Goal: Contribute content

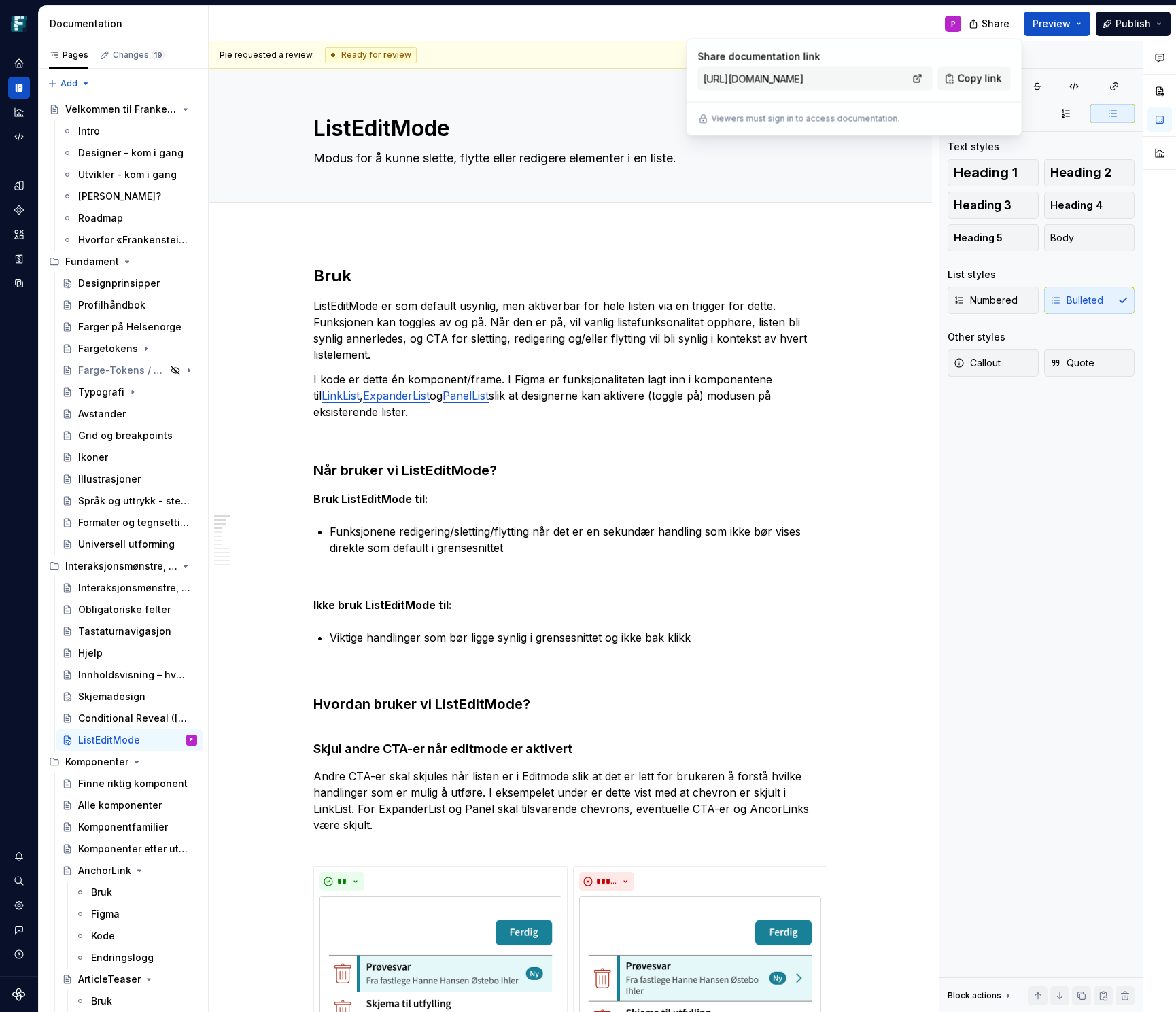
click at [898, 14] on div "P" at bounding box center [590, 24] width 763 height 36
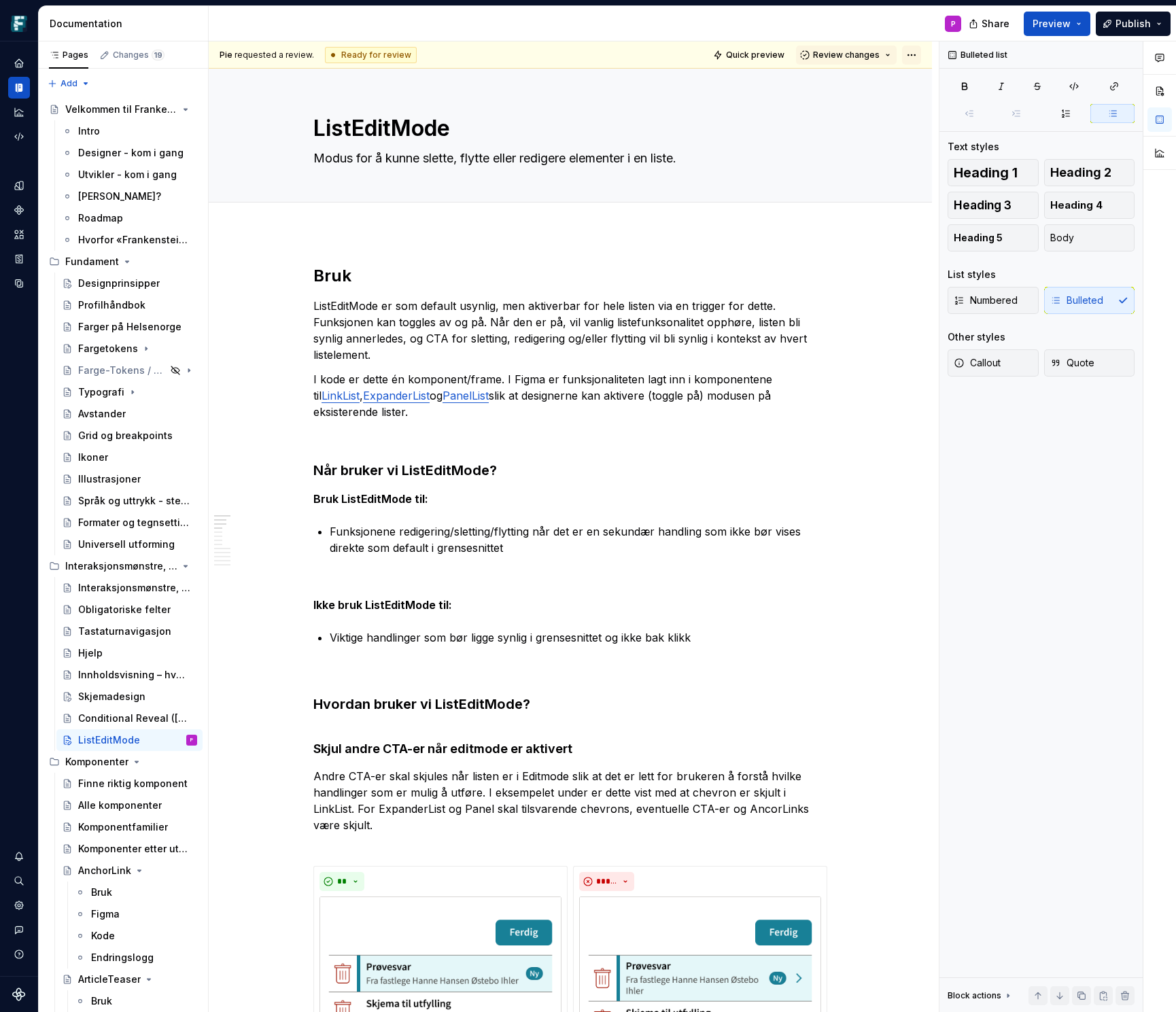
click at [922, 52] on html "Frankenstein P Design system data Documentation P Share Preview Publish Pages C…" at bounding box center [588, 506] width 1176 height 1012
click at [1072, 147] on div "Ready for publish" at bounding box center [1116, 150] width 95 height 14
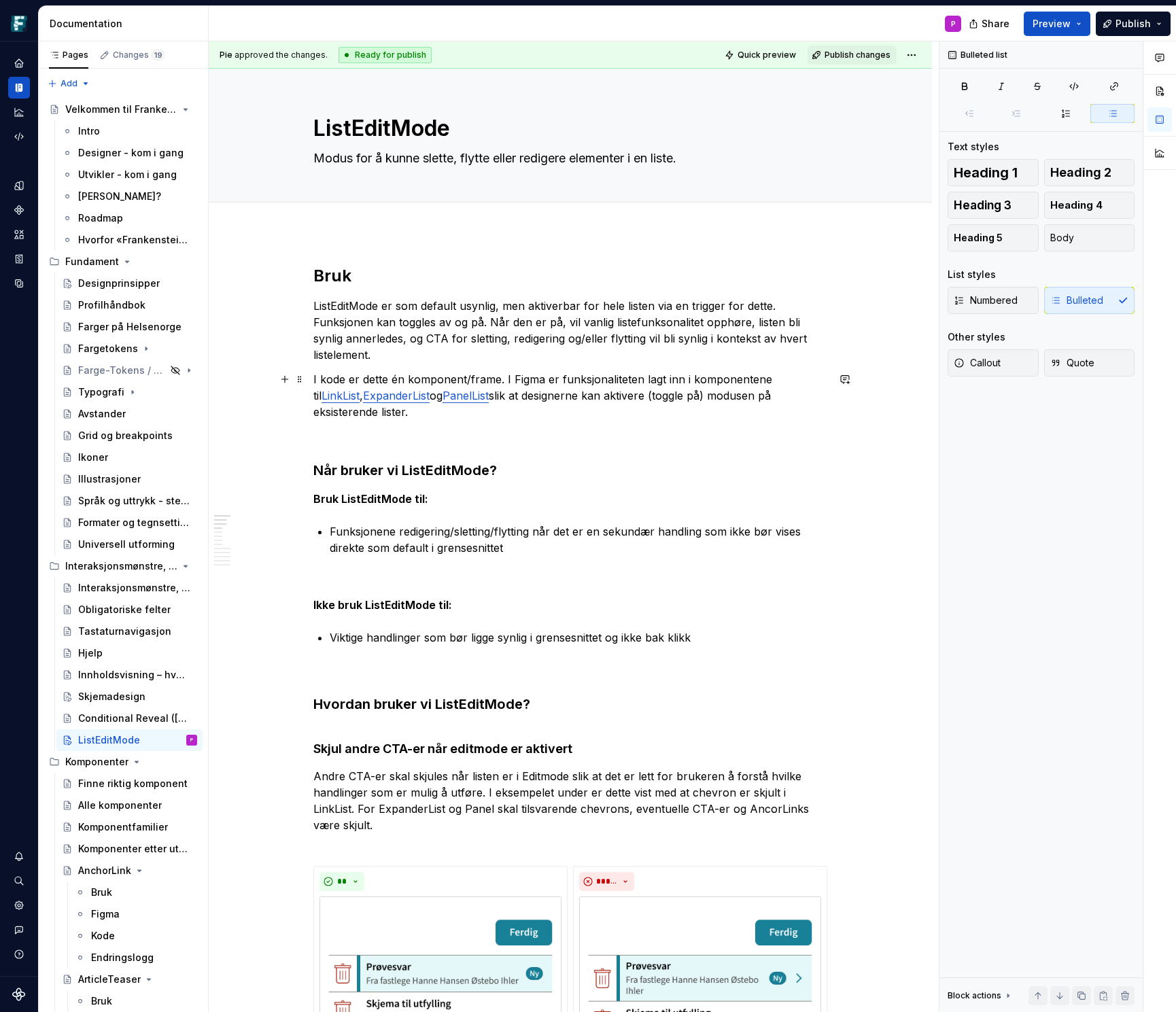
click at [360, 389] on link "LinkList" at bounding box center [340, 395] width 38 height 14
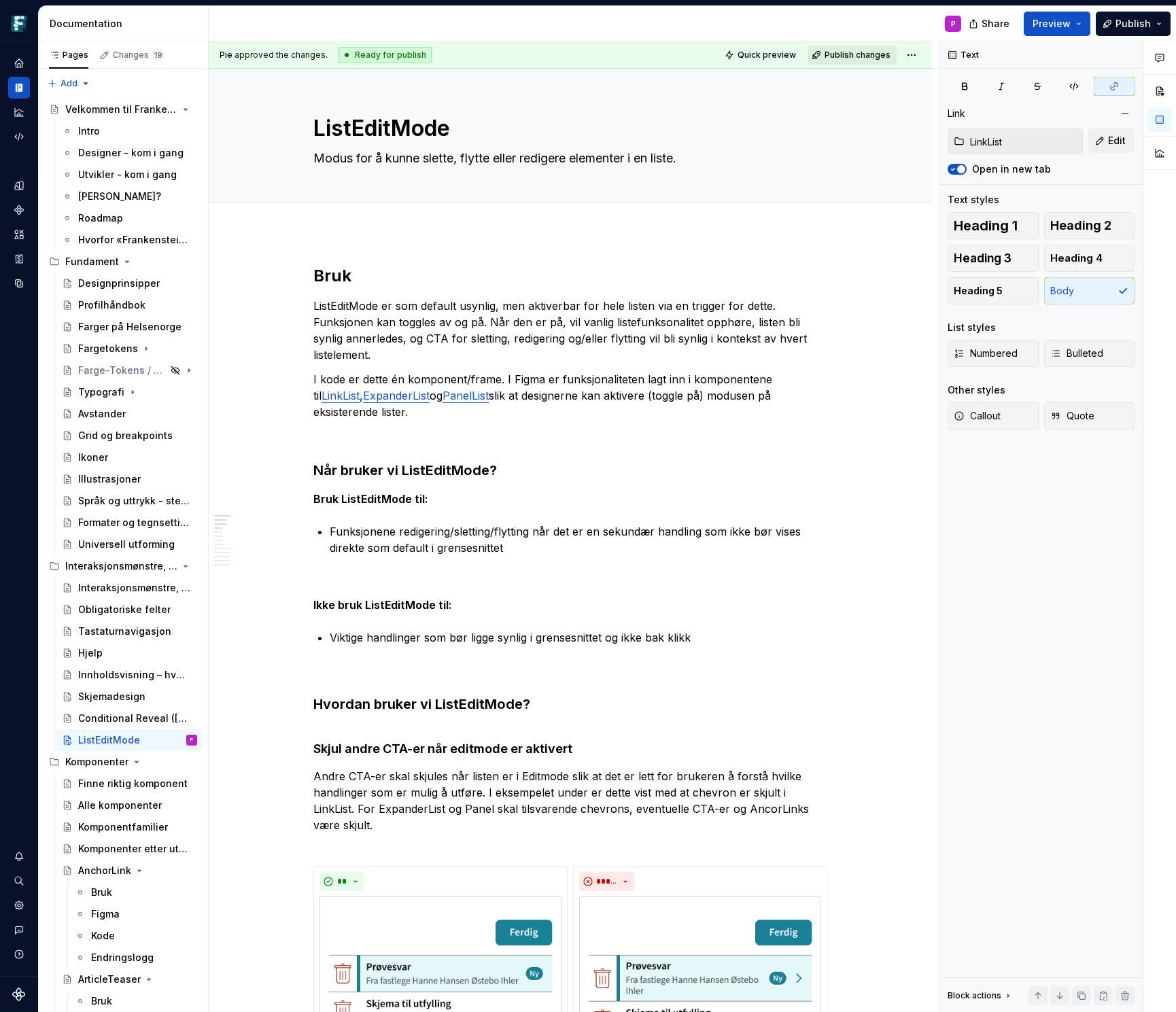
click at [867, 53] on span "Publish changes" at bounding box center [857, 54] width 66 height 11
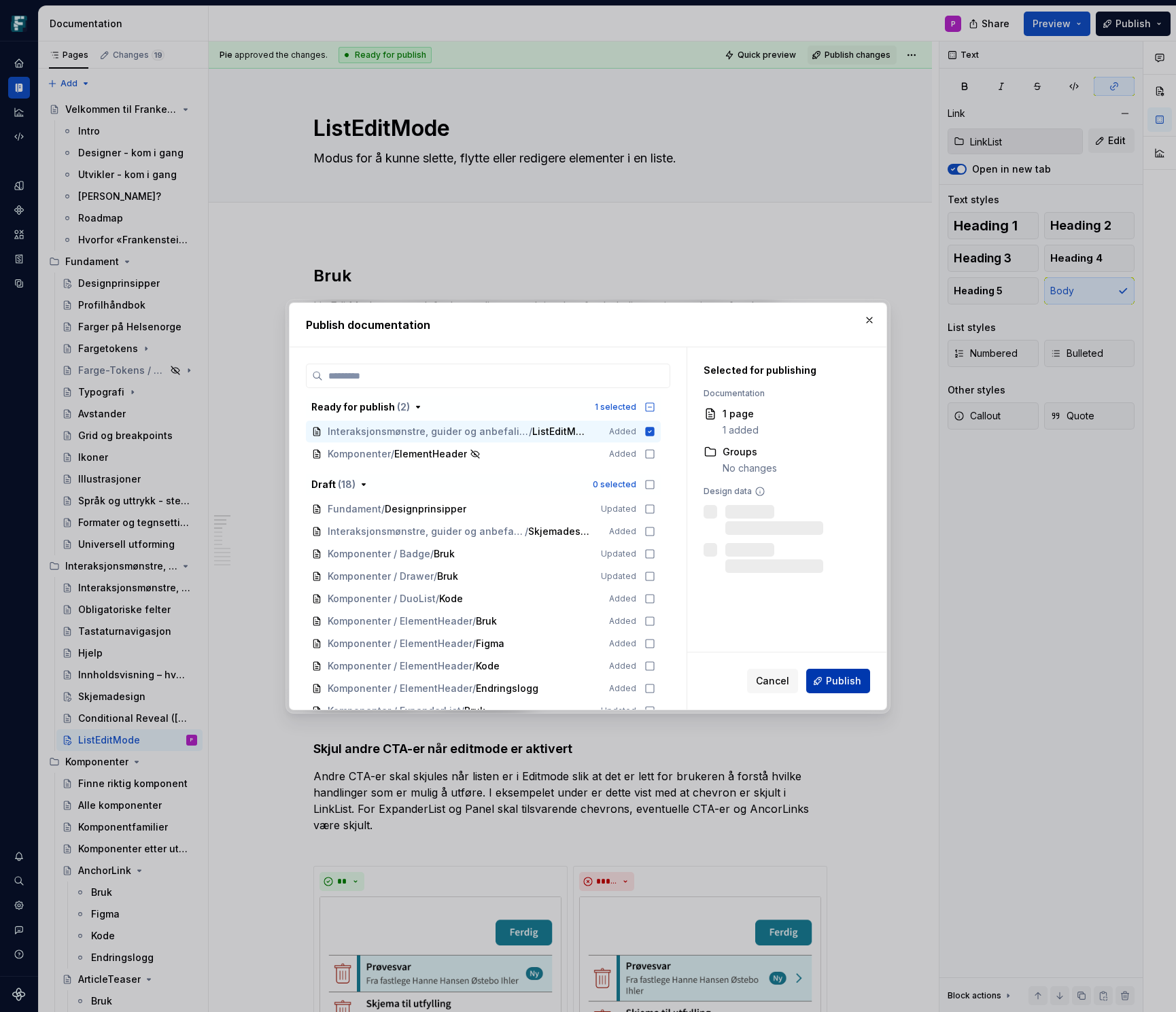
click at [831, 684] on span "Publish" at bounding box center [844, 681] width 36 height 14
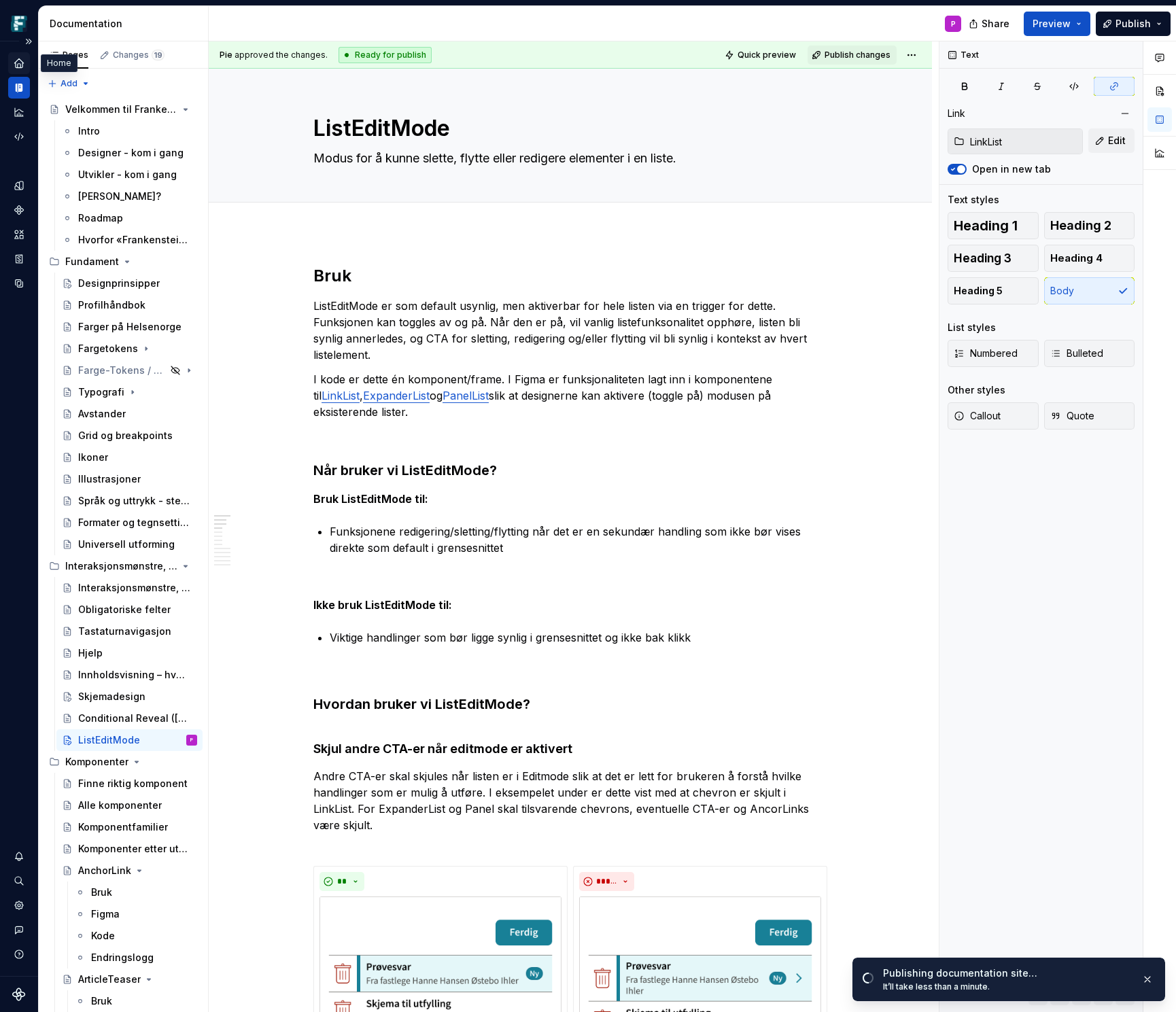
click at [17, 66] on icon "Home" at bounding box center [19, 62] width 9 height 9
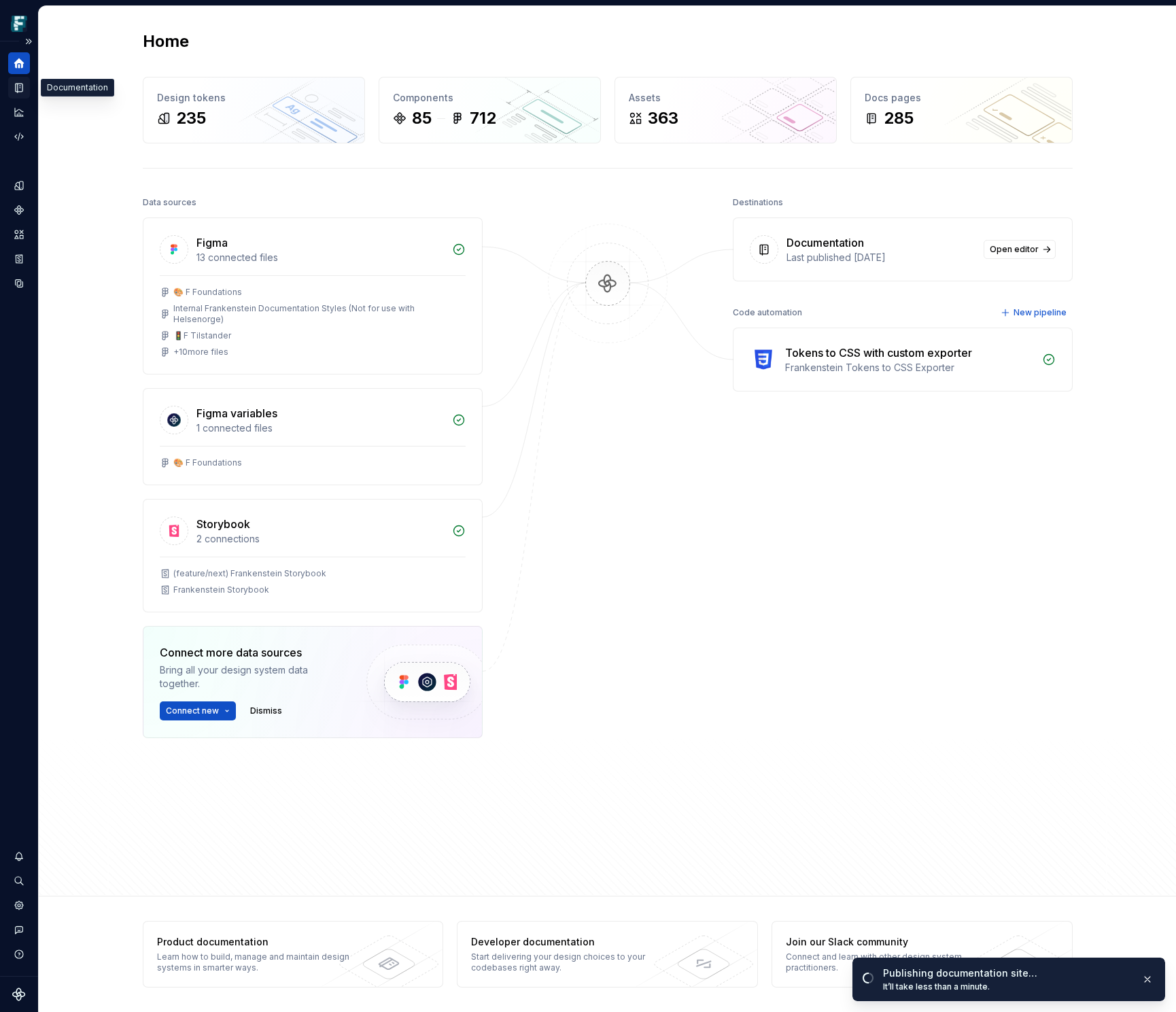
click at [19, 87] on icon "Documentation" at bounding box center [20, 88] width 6 height 7
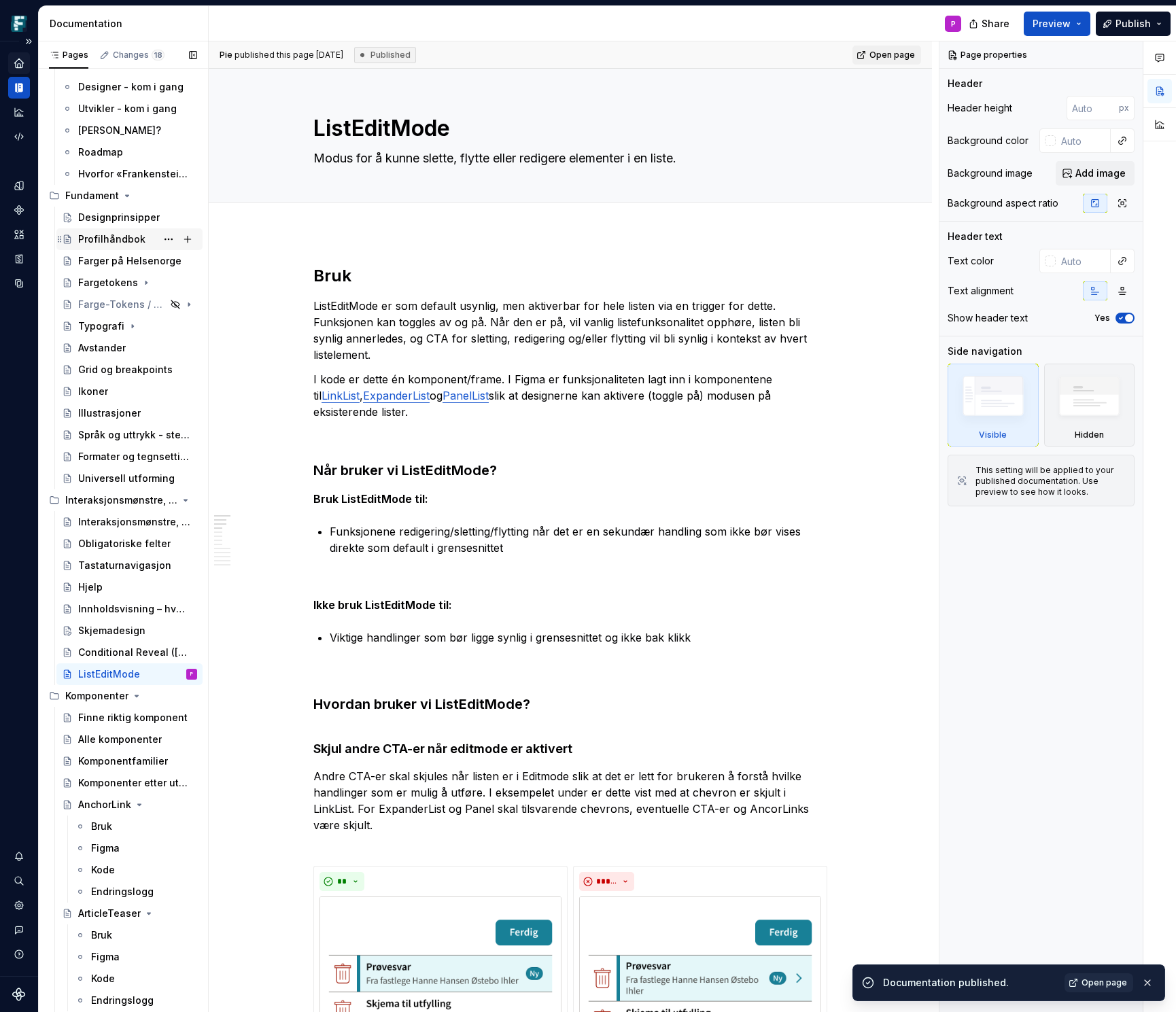
scroll to position [81, 0]
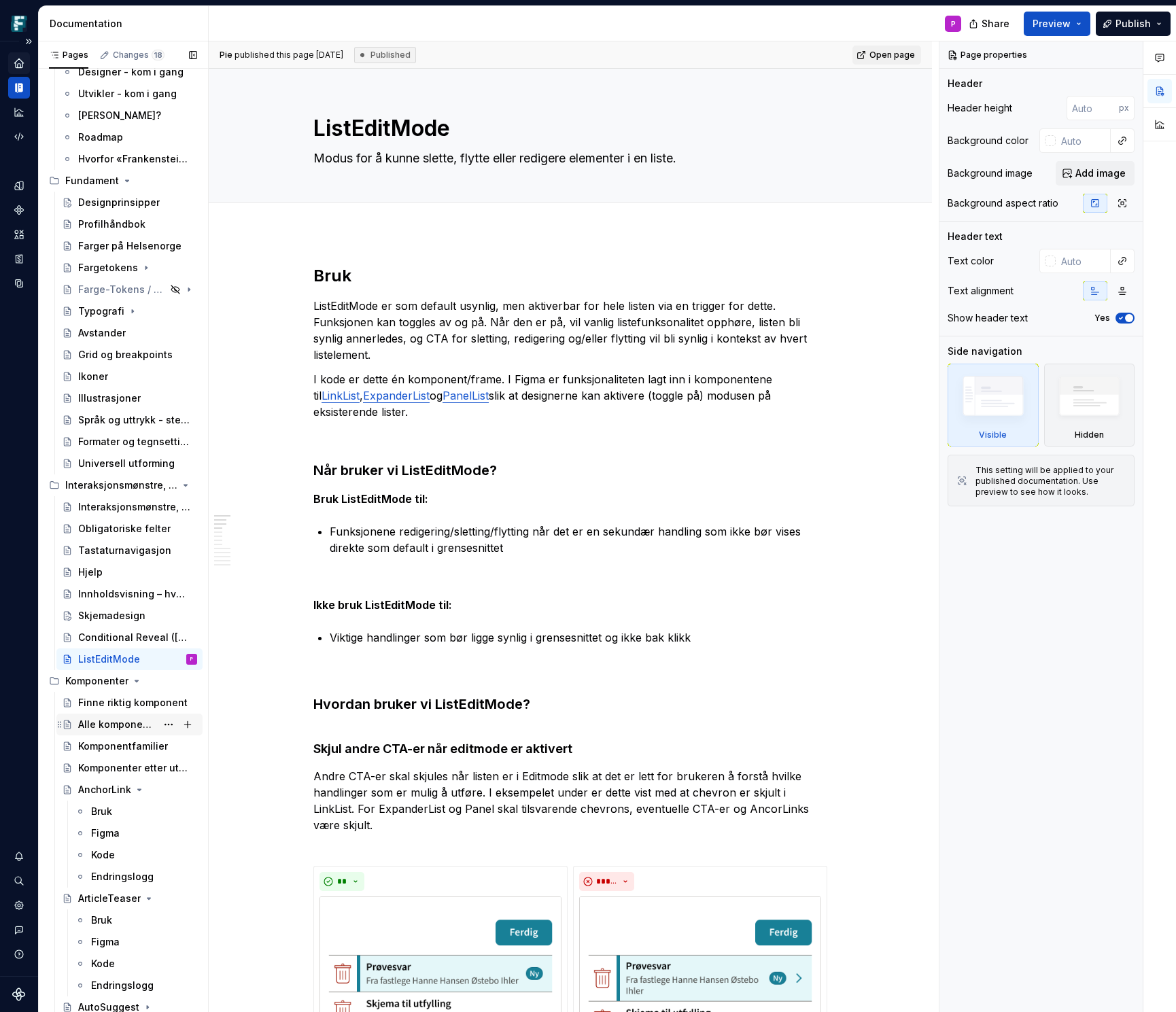
click at [99, 725] on div "Alle komponenter" at bounding box center [117, 724] width 78 height 14
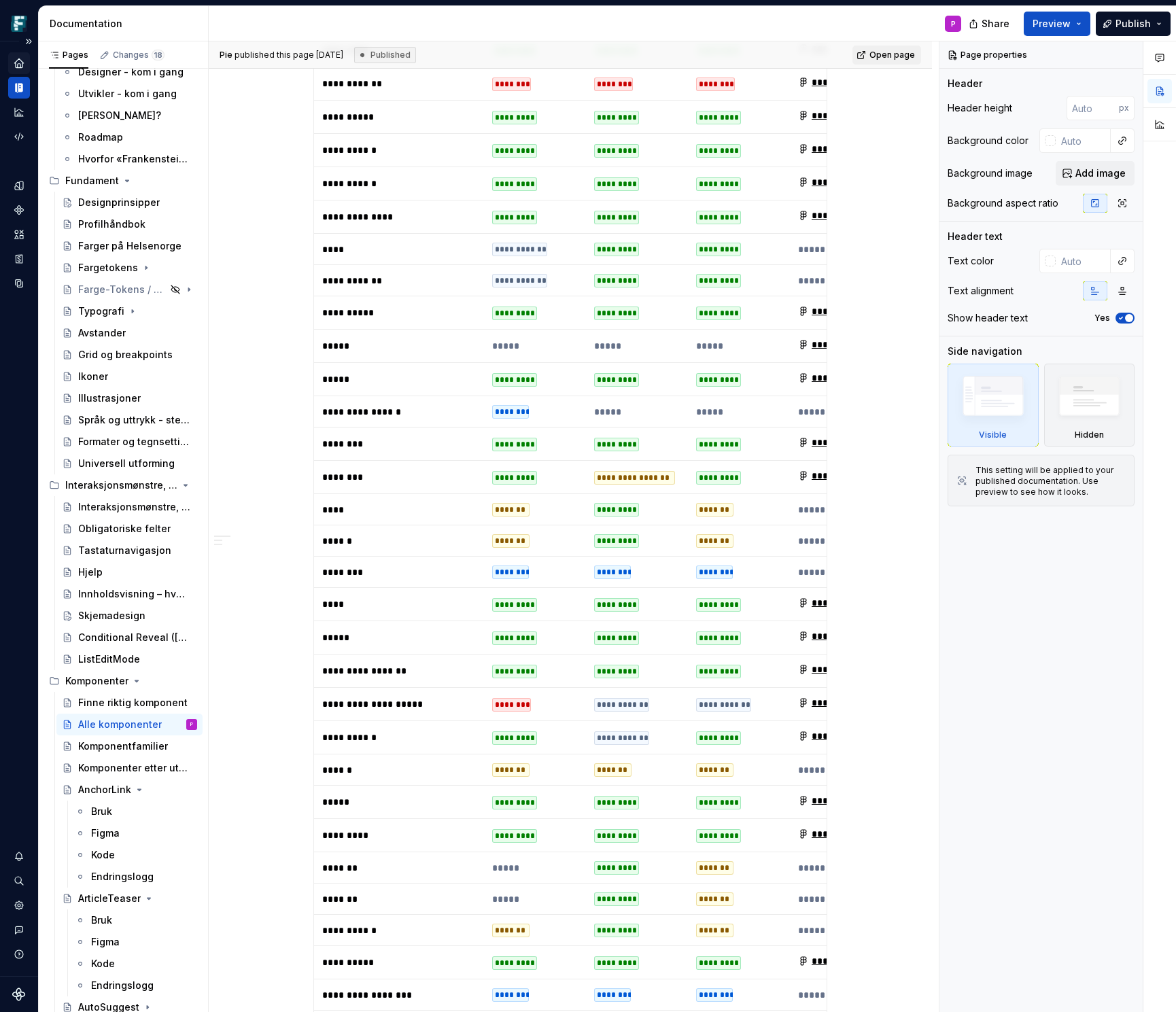
scroll to position [1654, 0]
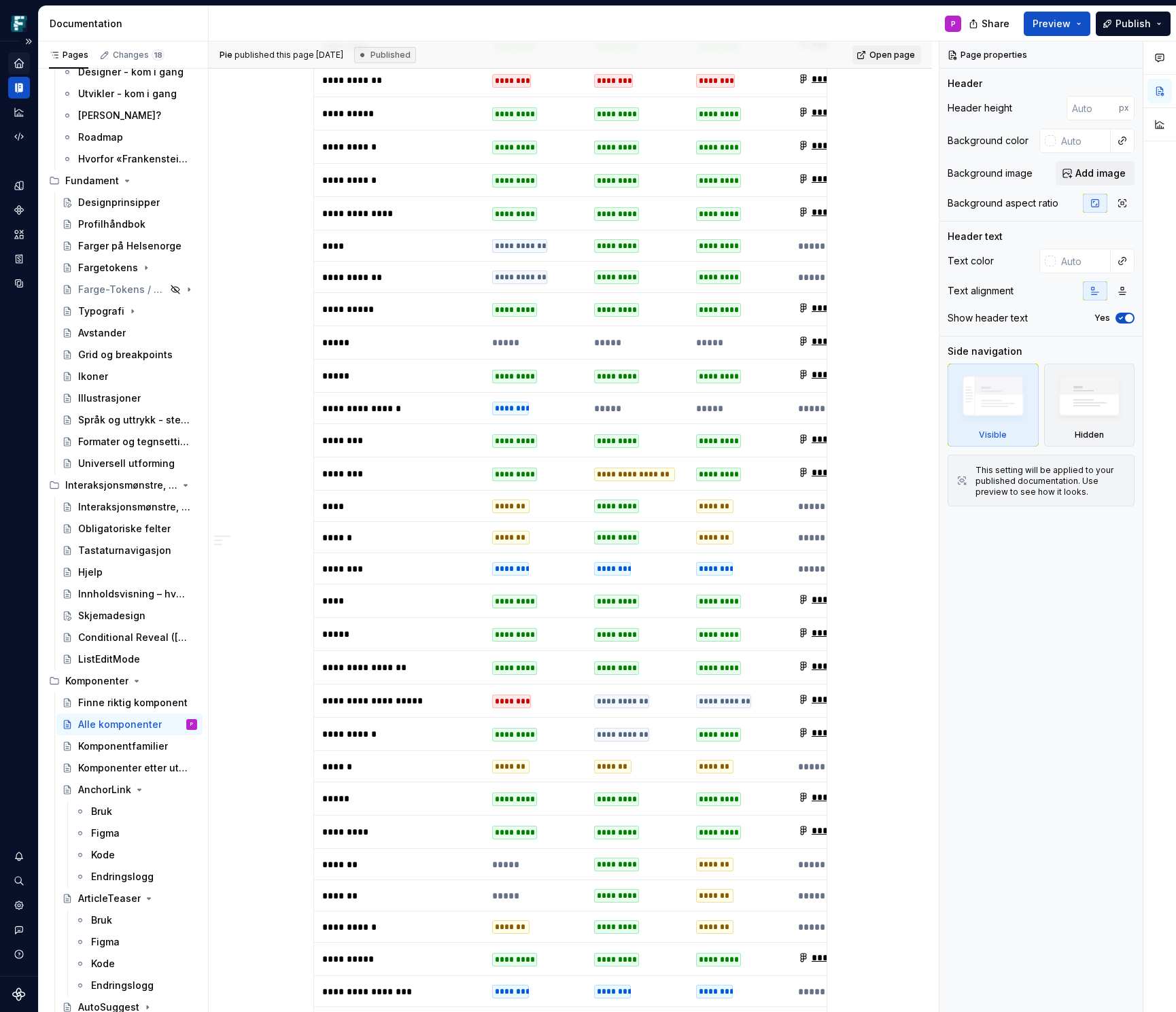
click at [457, 825] on p "*********" at bounding box center [400, 831] width 154 height 14
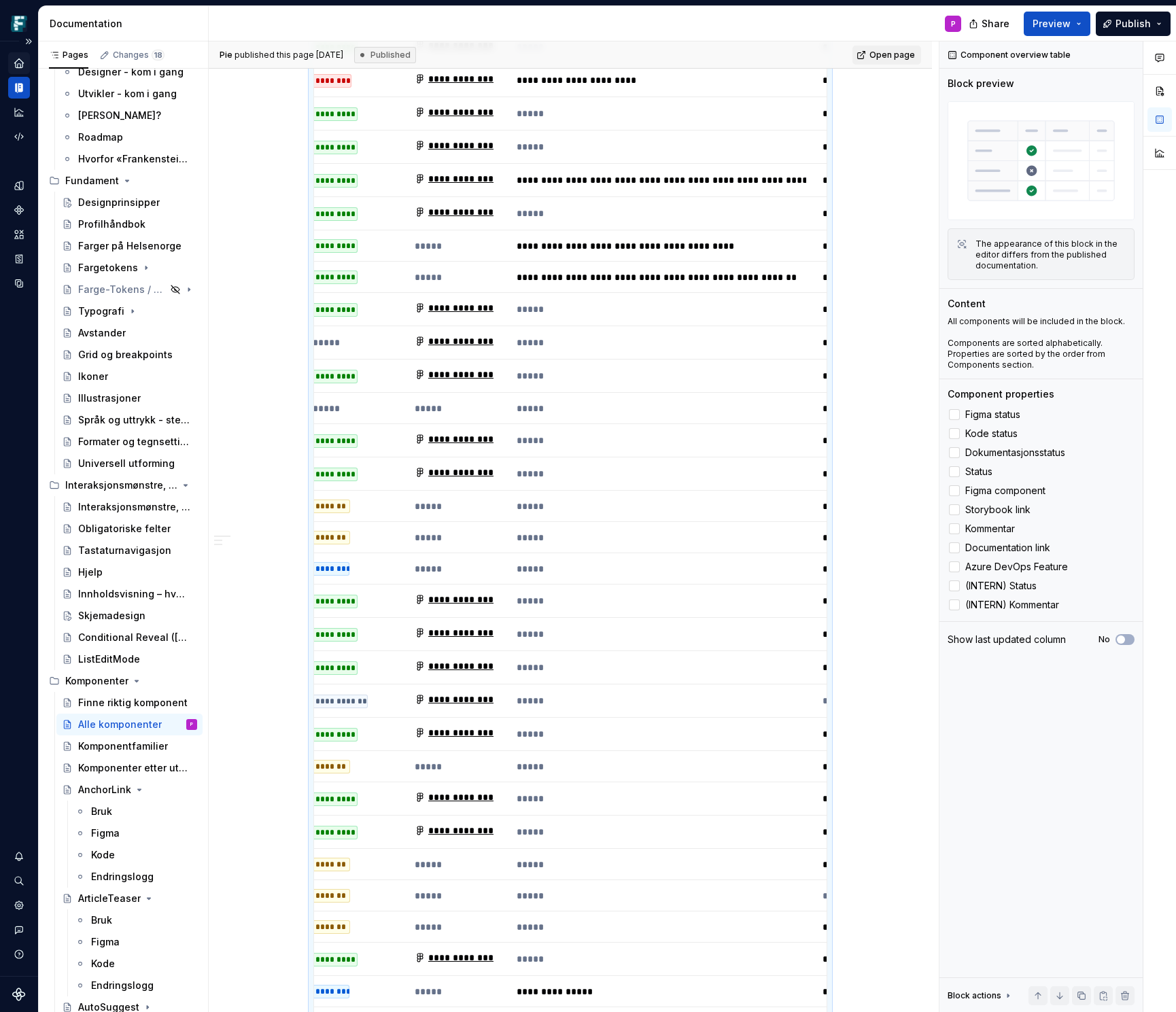
scroll to position [0, 387]
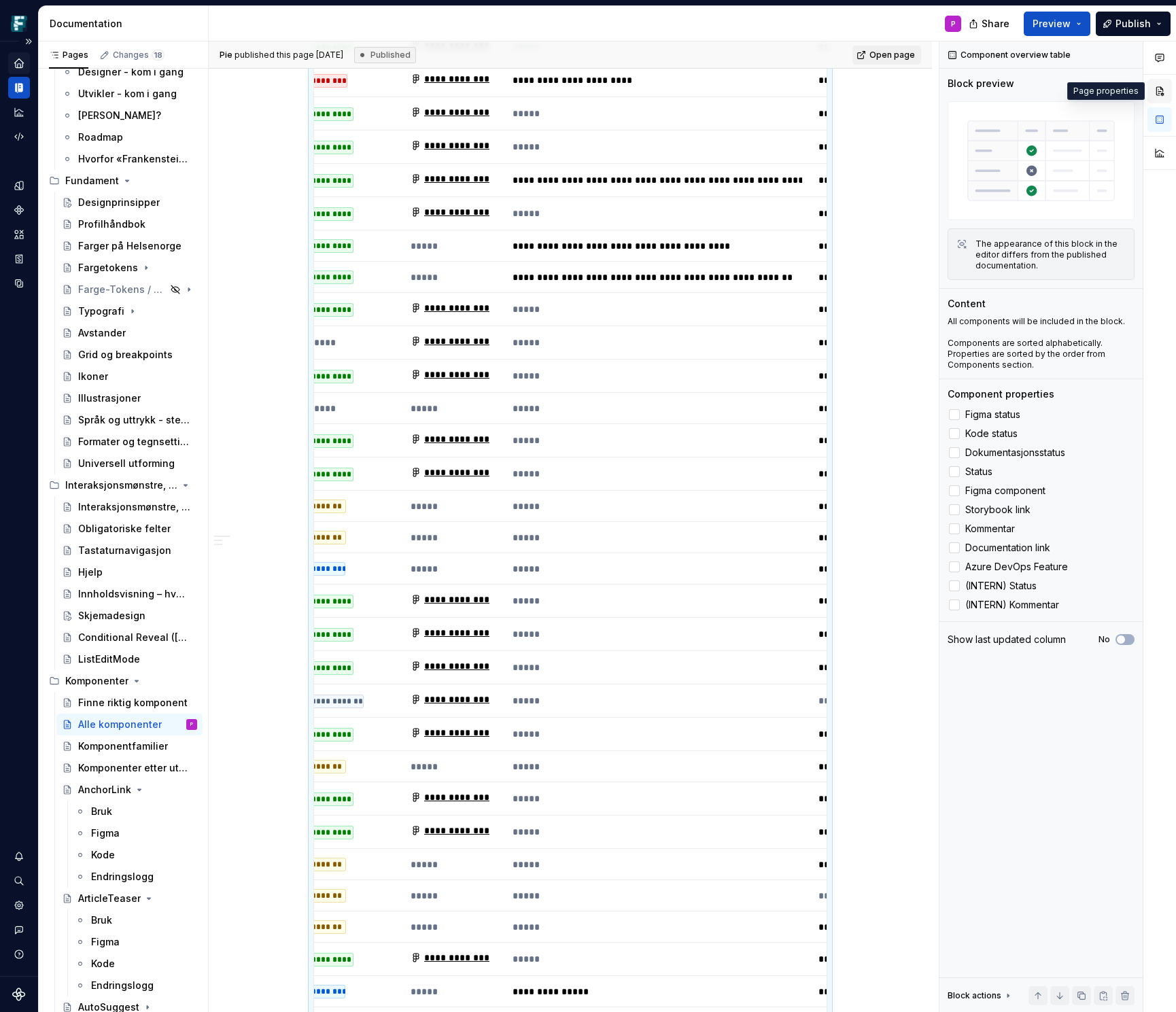
click at [1158, 87] on button "button" at bounding box center [1160, 91] width 24 height 24
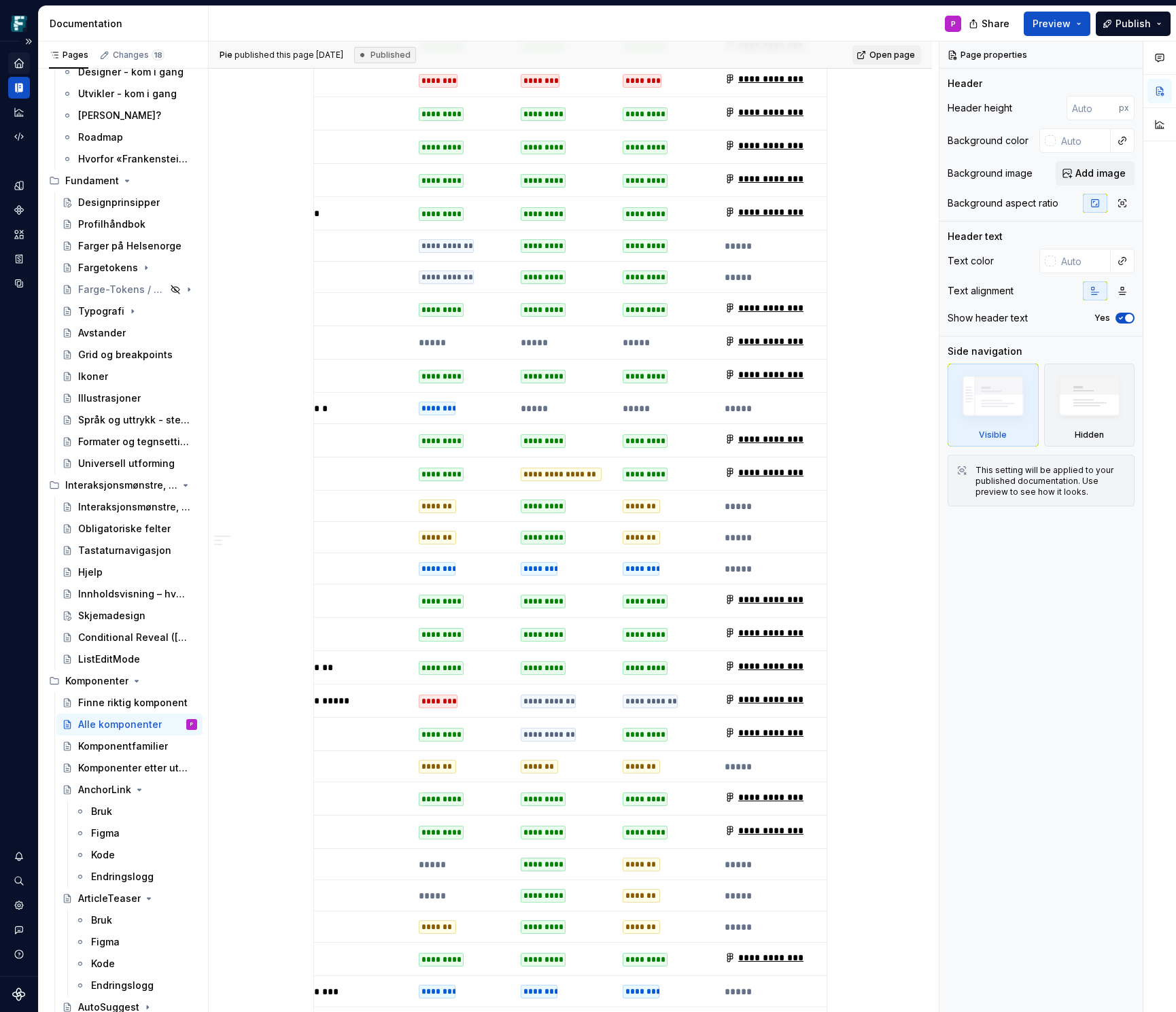
scroll to position [0, 0]
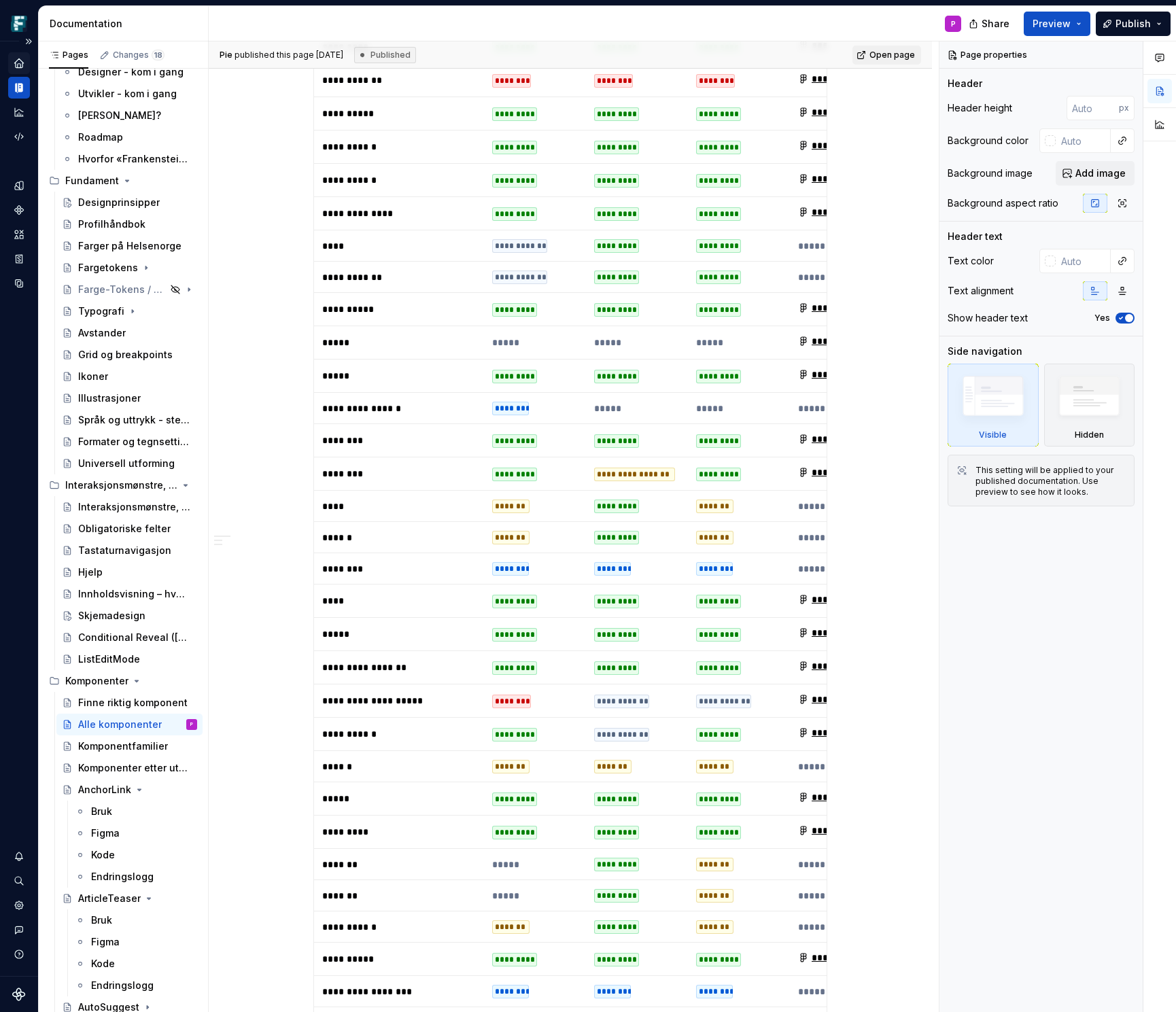
click at [364, 825] on p "*********" at bounding box center [400, 831] width 154 height 14
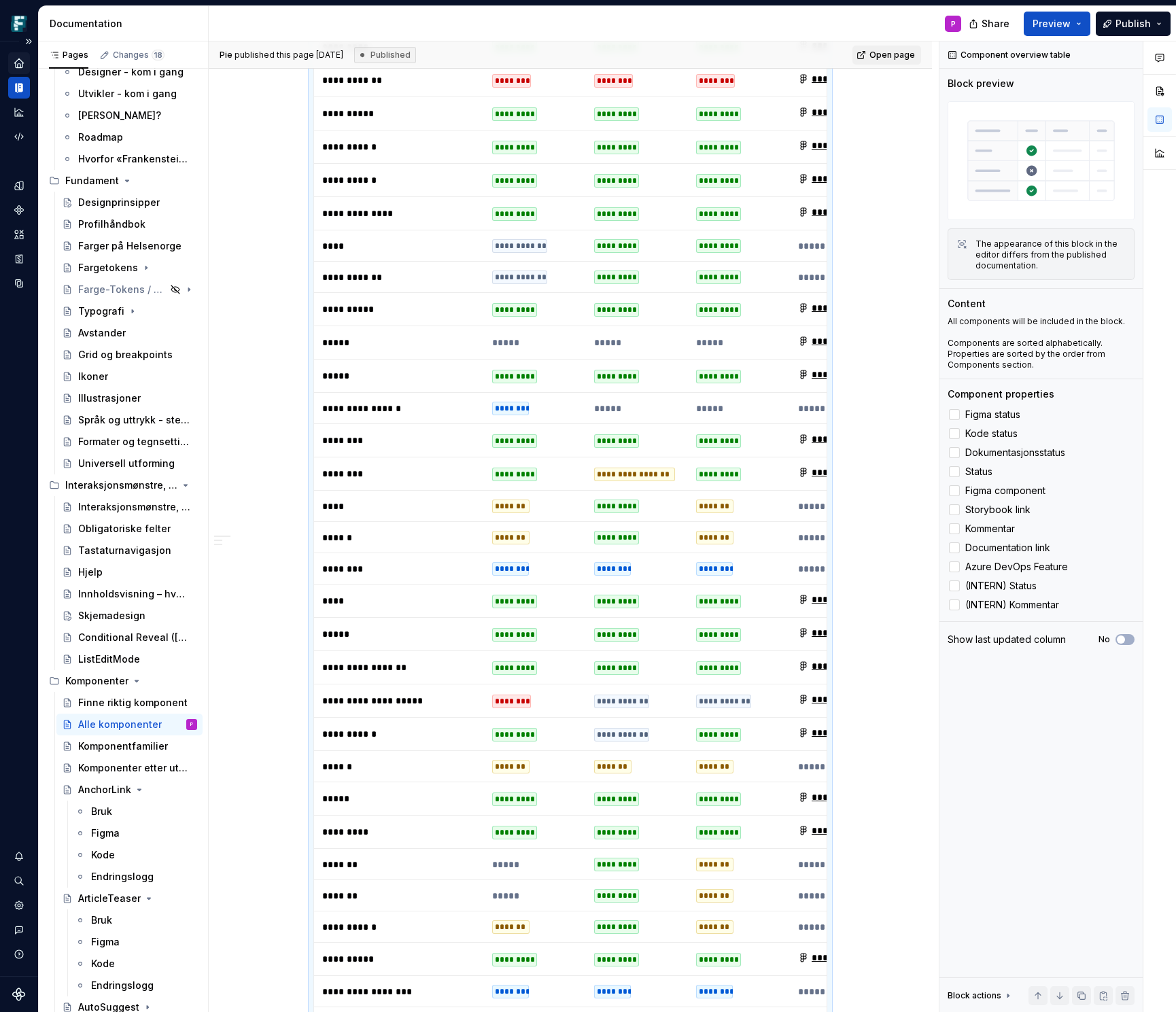
click at [361, 825] on p "*********" at bounding box center [400, 831] width 154 height 14
click at [358, 825] on p "*********" at bounding box center [400, 831] width 154 height 14
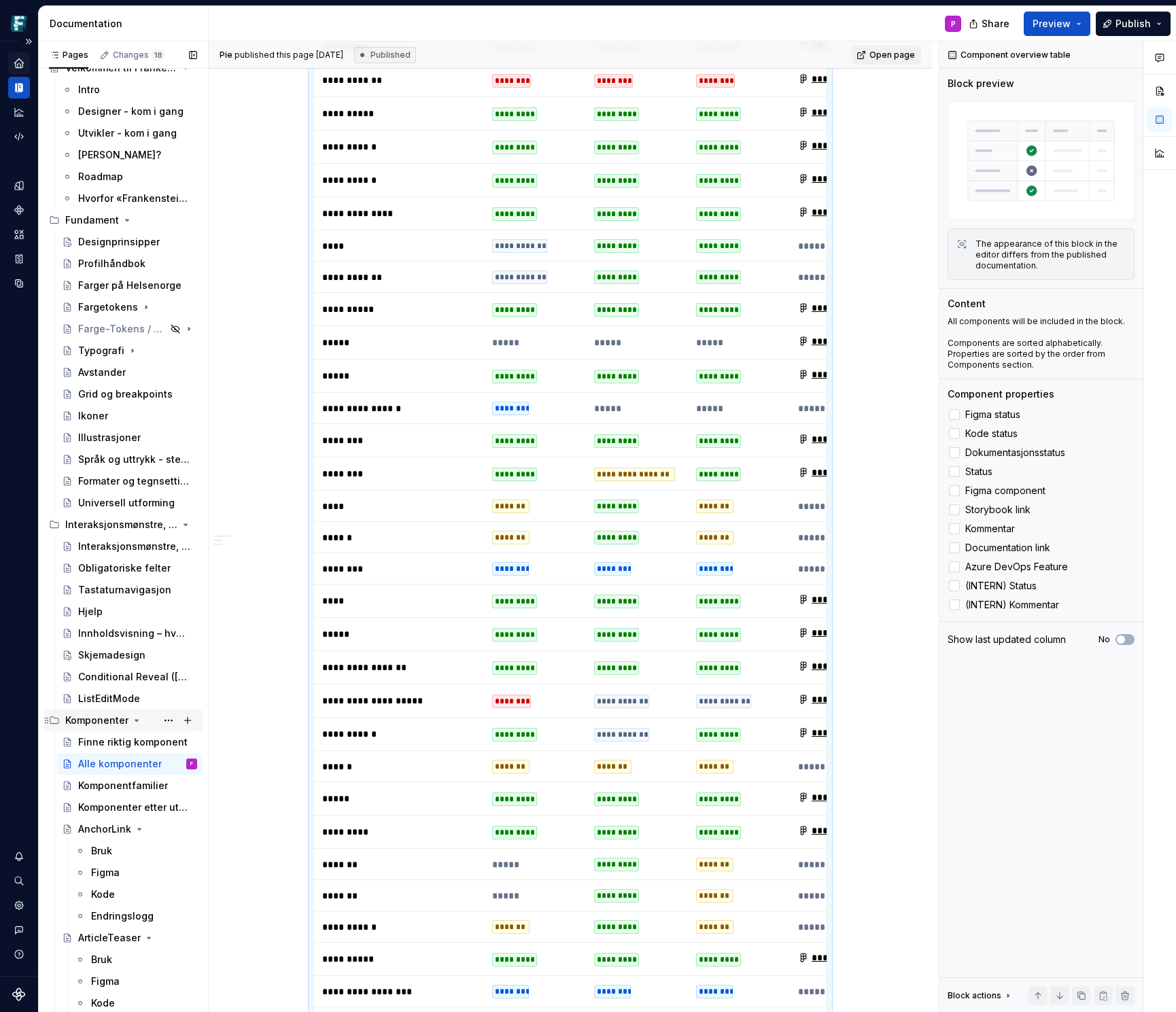
scroll to position [42, 0]
click at [15, 636] on div "Design system data" at bounding box center [19, 508] width 38 height 934
click at [28, 40] on button "Expand sidebar" at bounding box center [28, 41] width 19 height 19
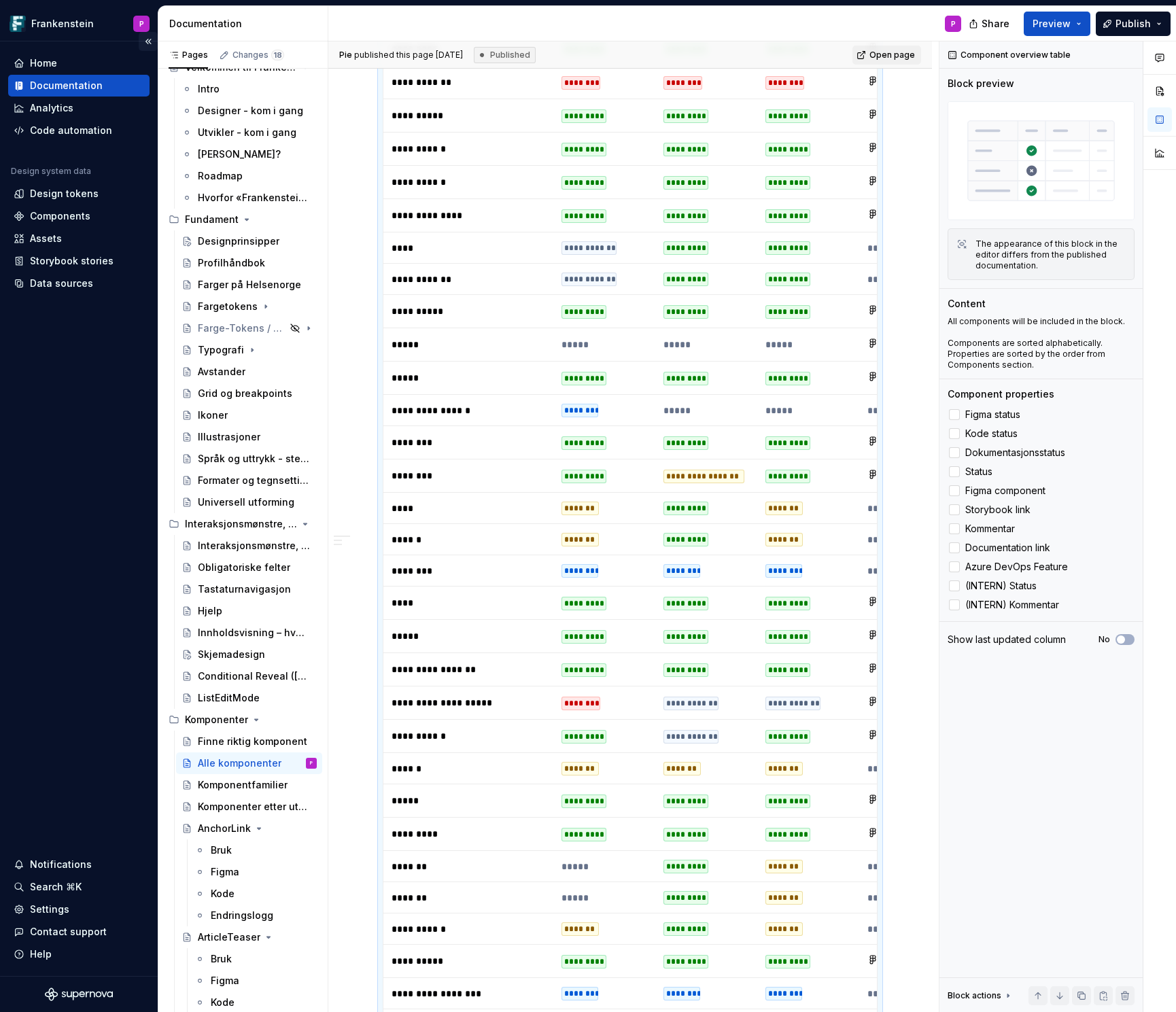
scroll to position [1652, 0]
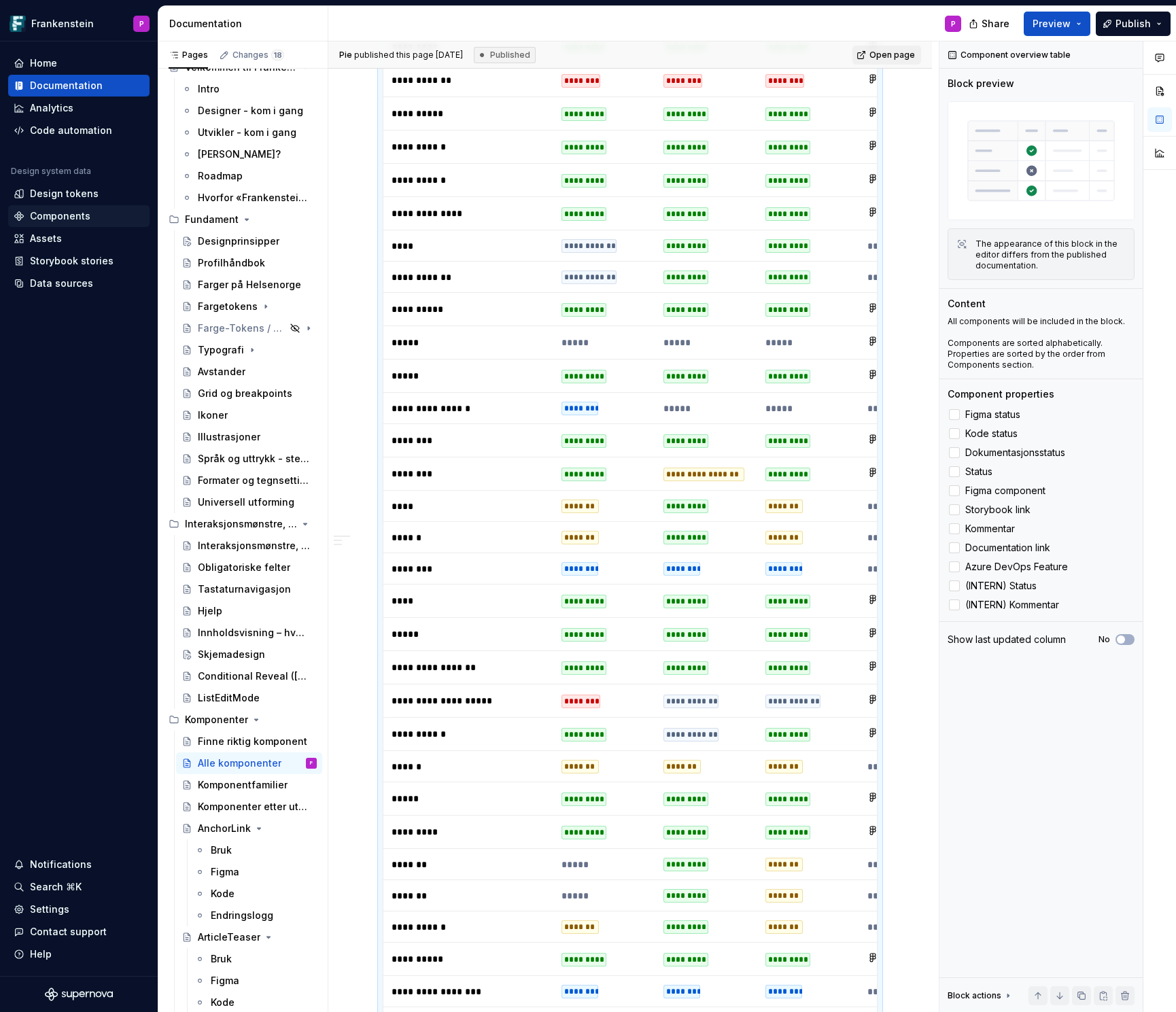
click at [41, 213] on div "Components" at bounding box center [60, 216] width 61 height 14
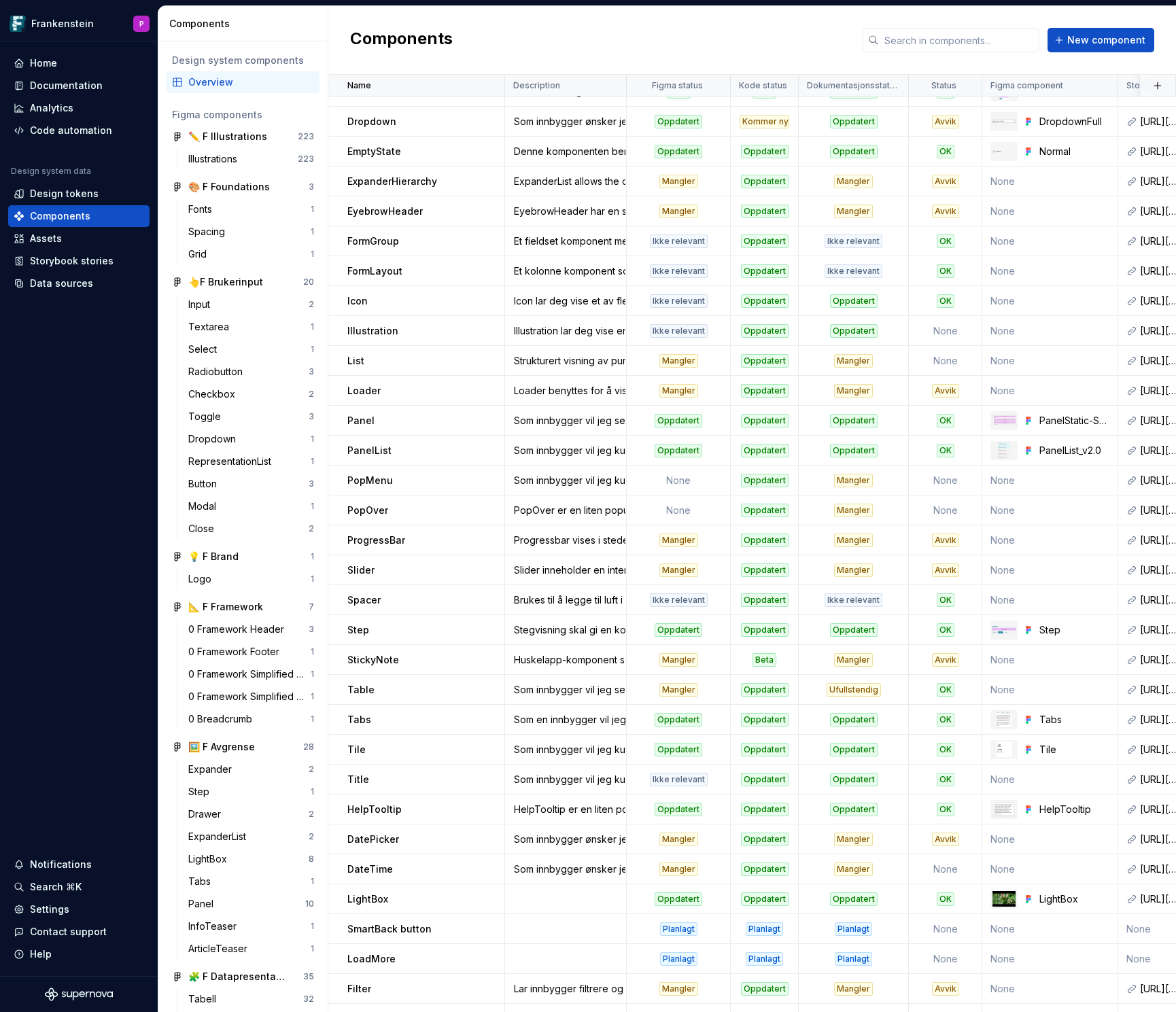
scroll to position [1097, 0]
click at [676, 447] on div "Oppdatert" at bounding box center [678, 449] width 48 height 14
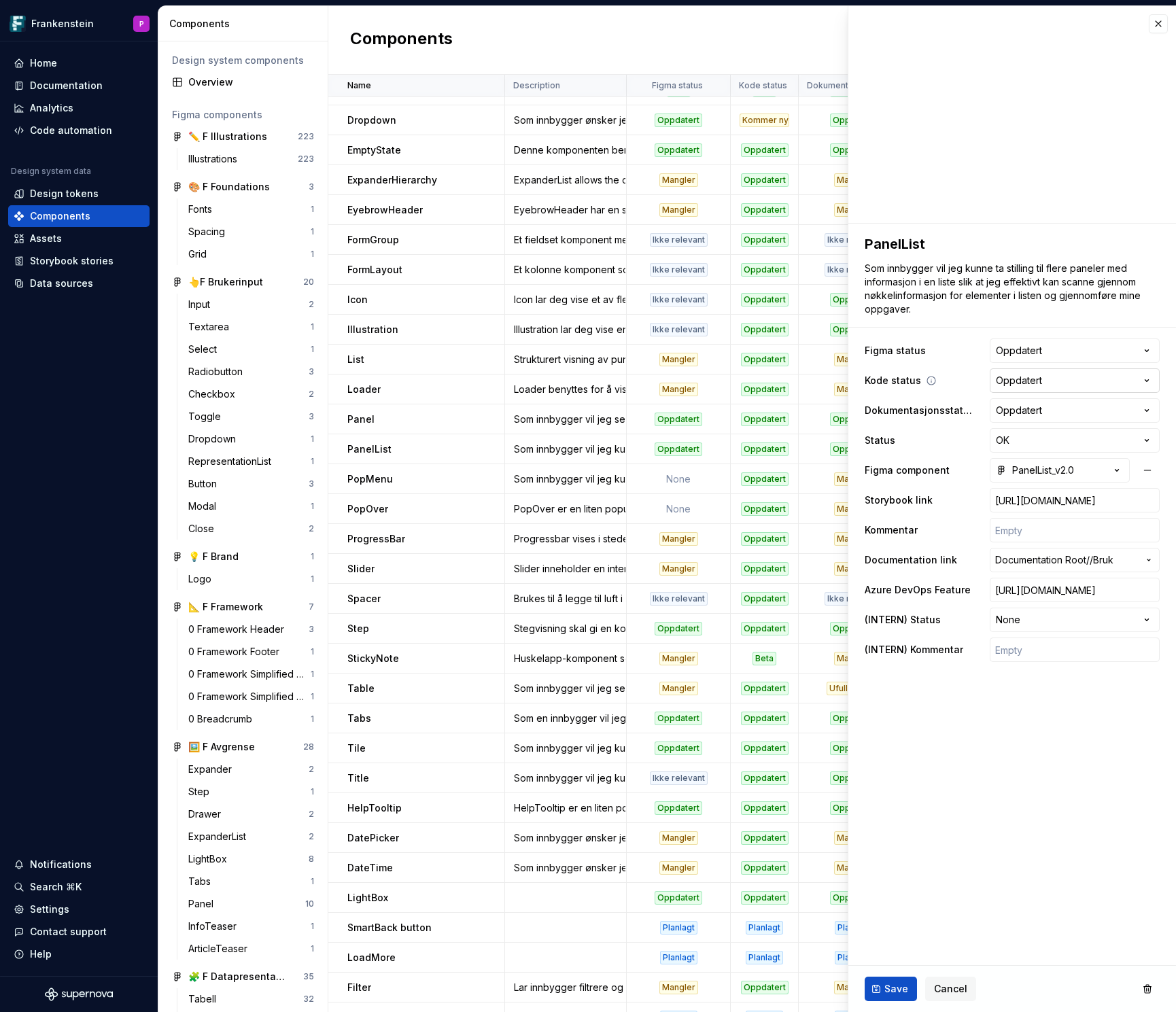
click at [1145, 380] on html "Frankenstein P Home Documentation Analytics Code automation Design system data …" at bounding box center [588, 506] width 1176 height 1012
click at [939, 985] on html "Frankenstein P Home Documentation Analytics Code automation Design system data …" at bounding box center [588, 506] width 1176 height 1012
click at [939, 985] on span "Cancel" at bounding box center [950, 989] width 33 height 14
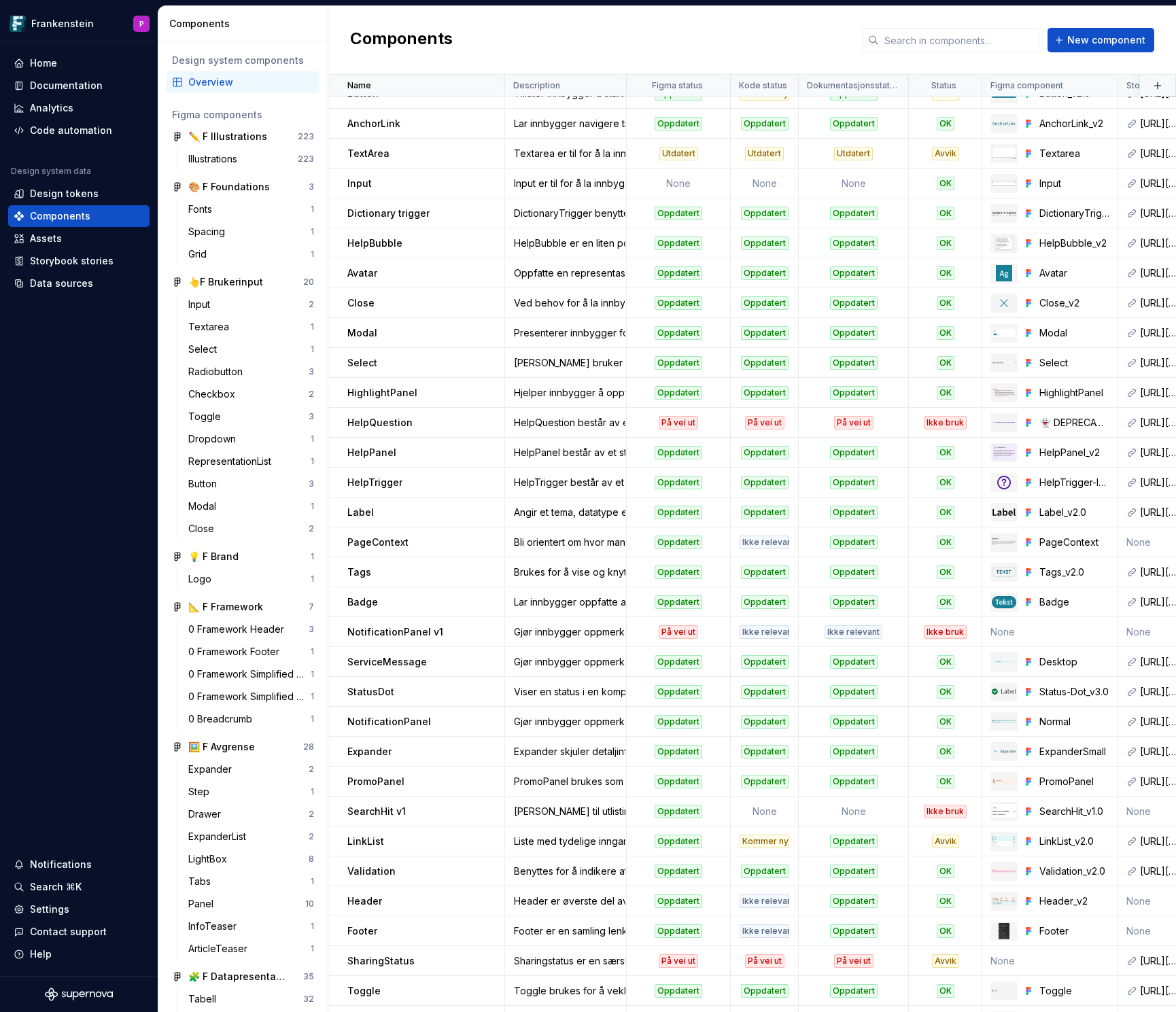
scroll to position [19, 0]
click at [847, 836] on div "Oppdatert" at bounding box center [853, 840] width 48 height 14
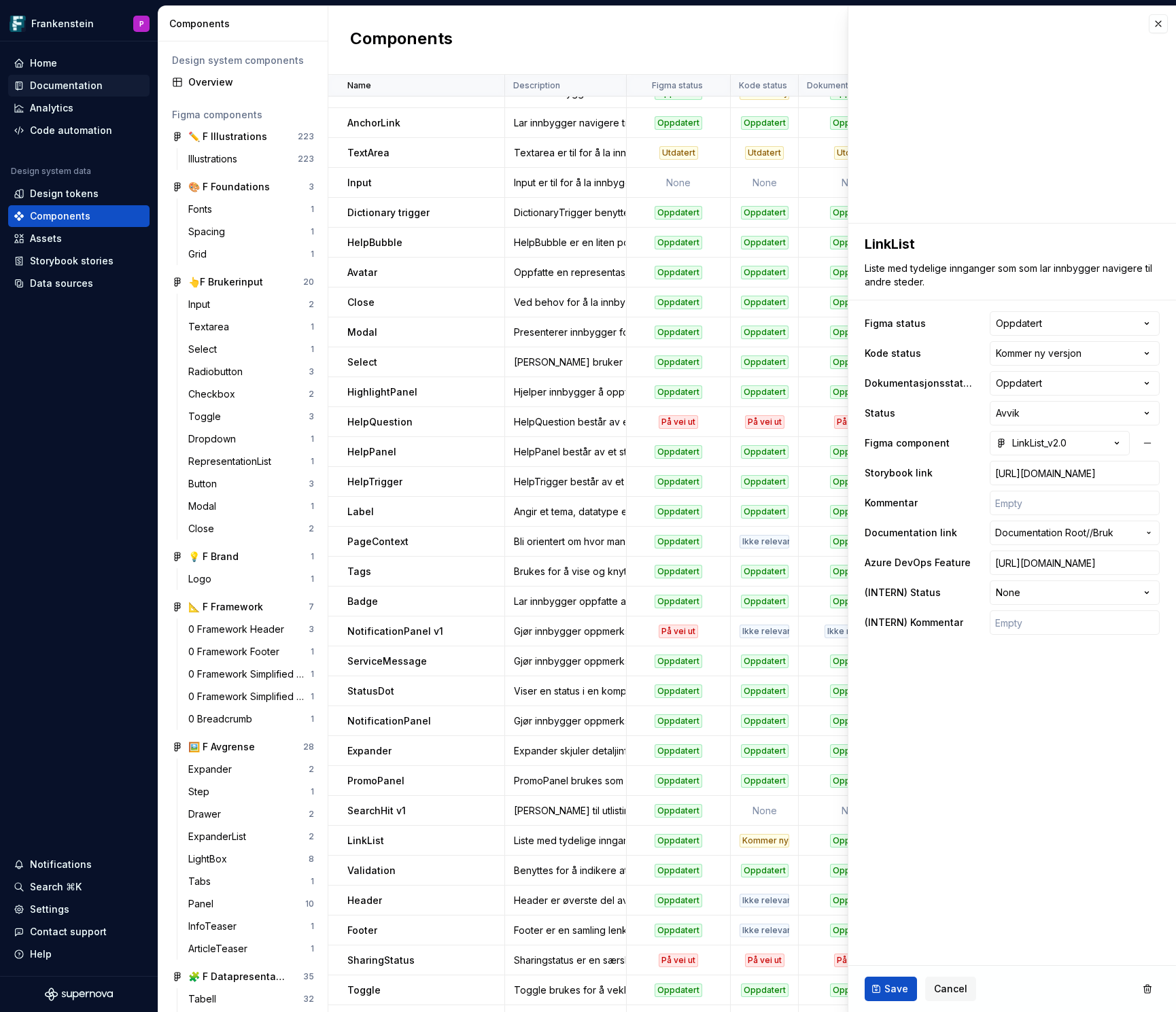
click at [72, 90] on div "Documentation" at bounding box center [66, 85] width 73 height 14
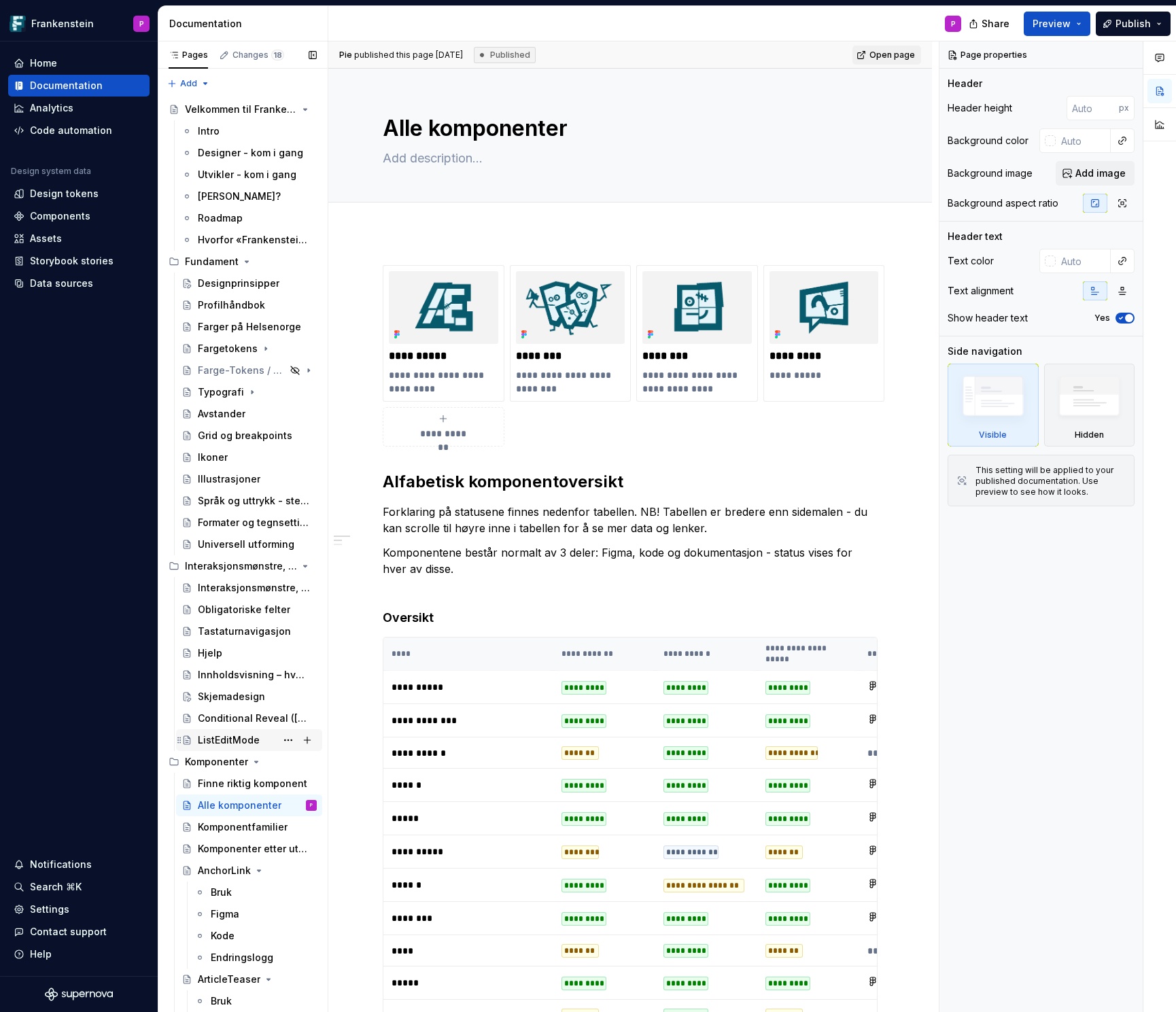
click at [220, 739] on div "ListEditMode" at bounding box center [229, 740] width 62 height 14
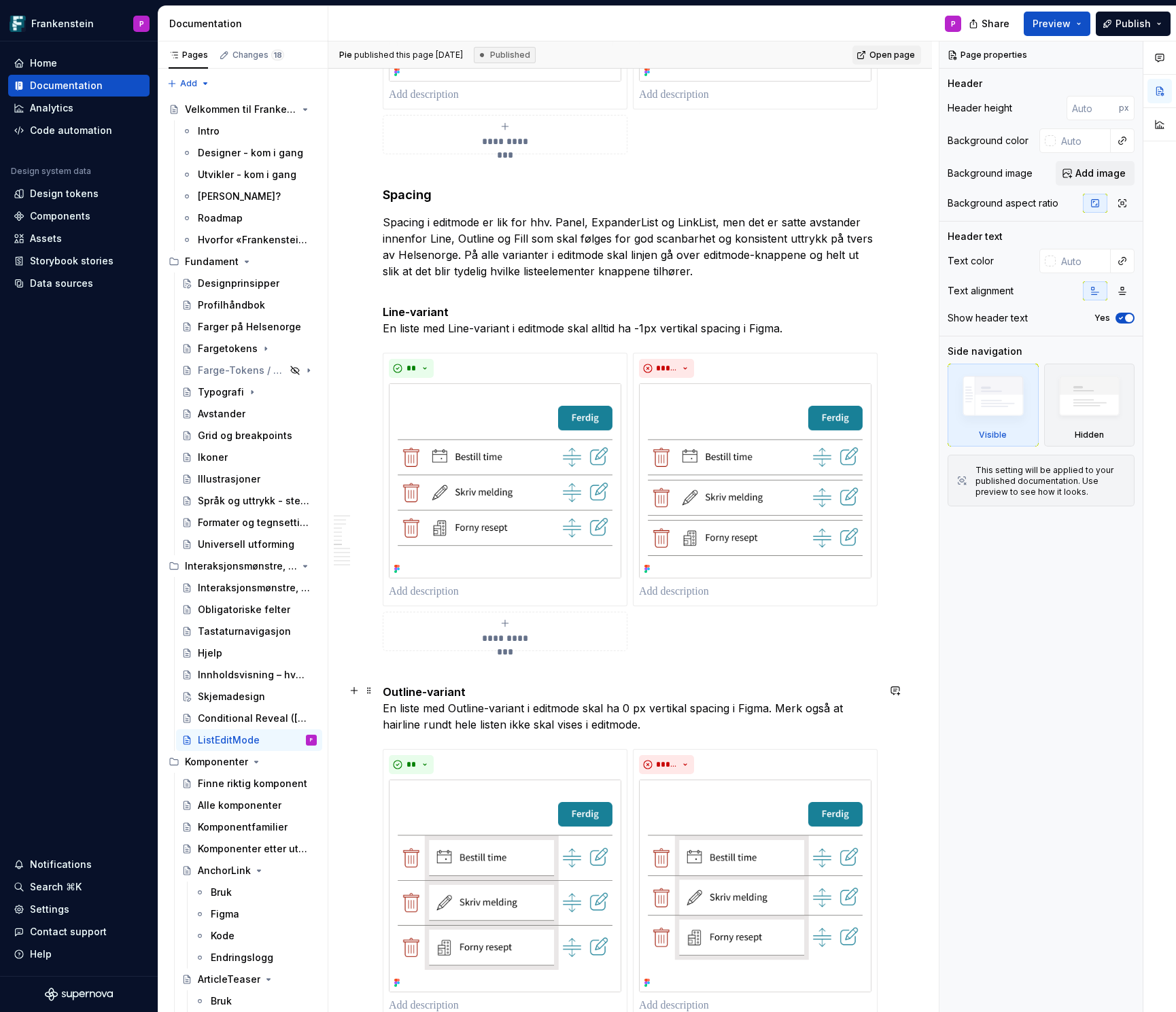
scroll to position [2334, 0]
click at [671, 280] on p "Spacing i editmode er lik for hhv. Panel, ExpanderList og LinkList, men det er …" at bounding box center [630, 253] width 495 height 82
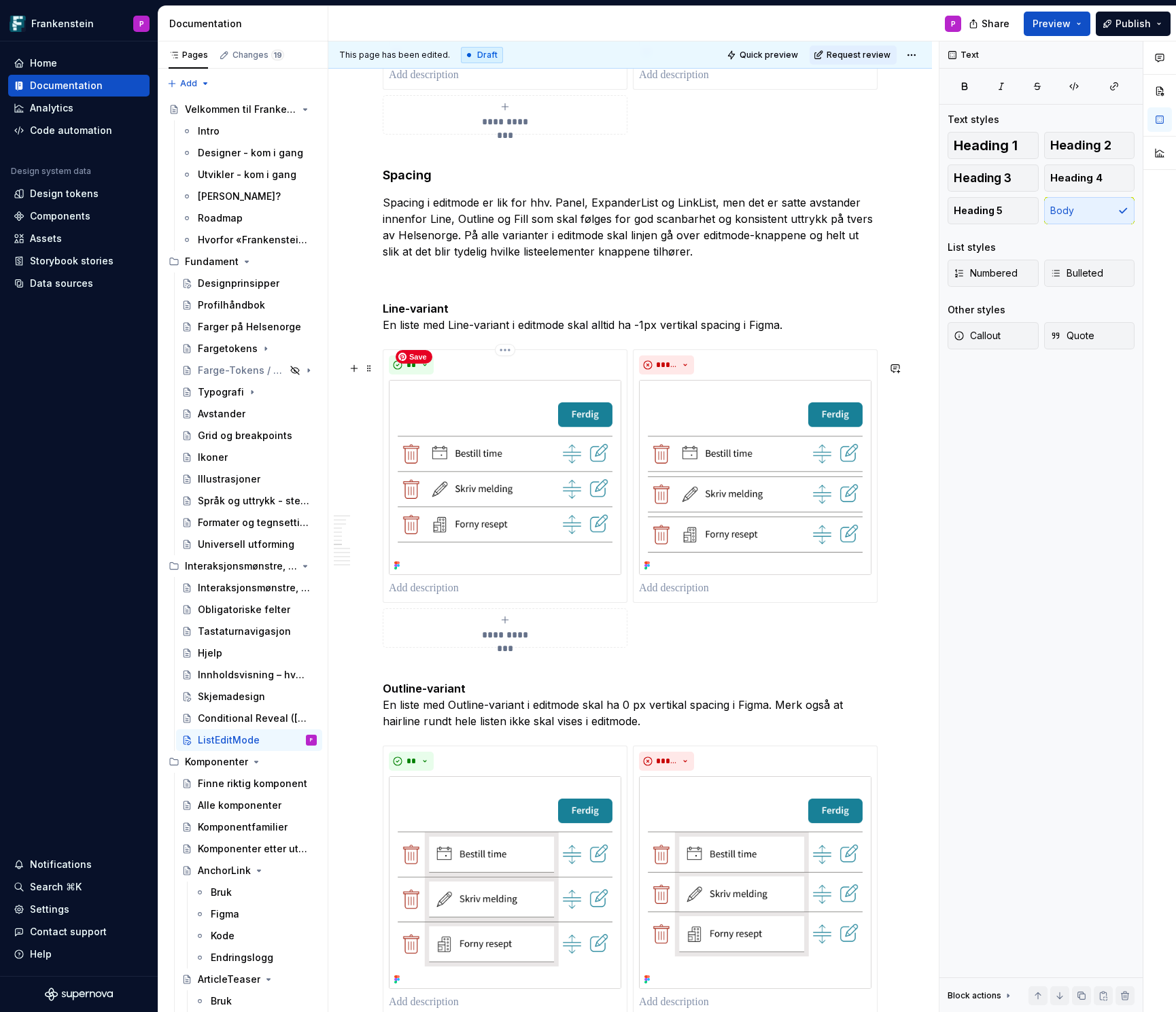
scroll to position [2348, 0]
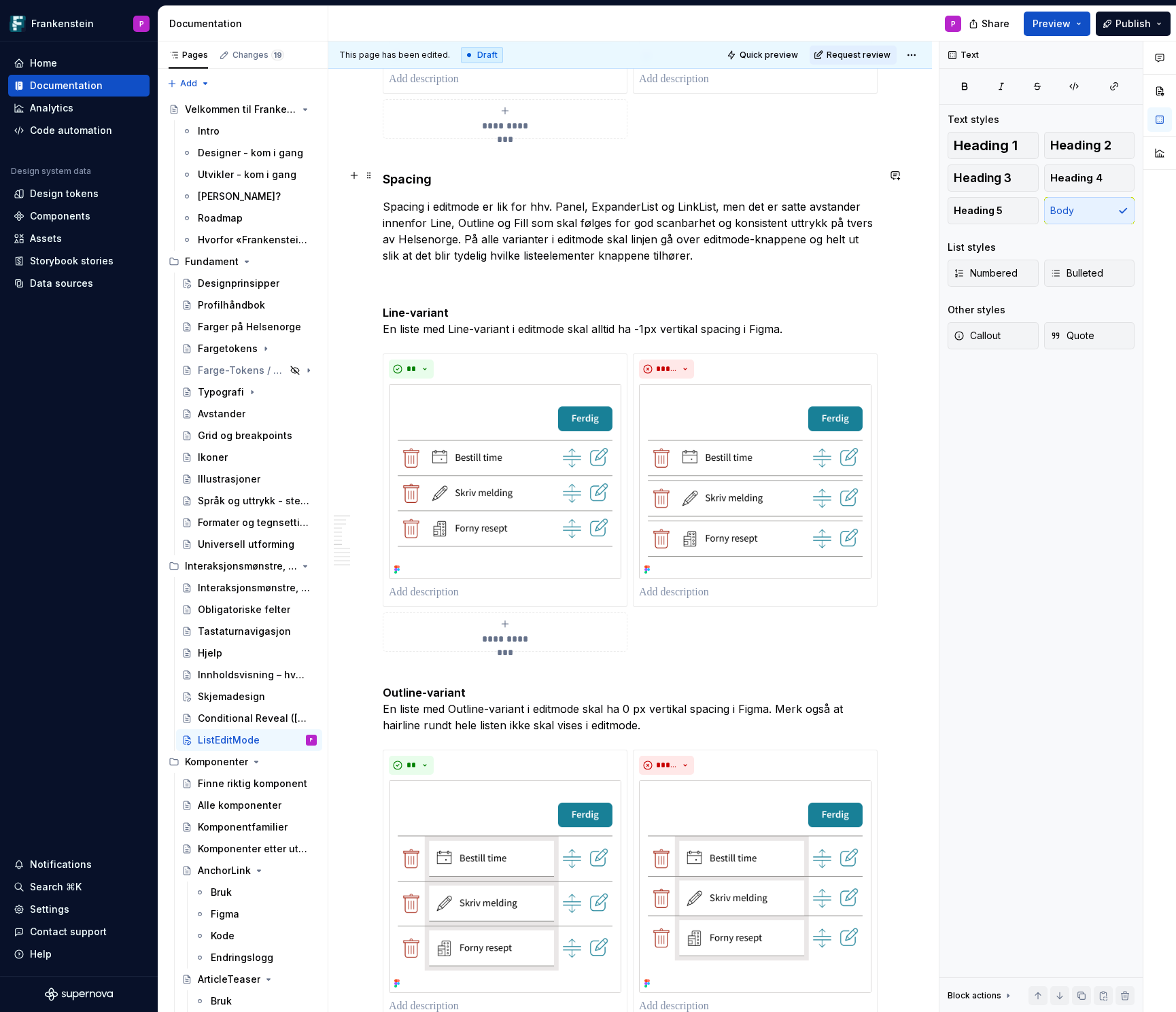
click at [422, 186] on strong "Spacing" at bounding box center [407, 179] width 49 height 15
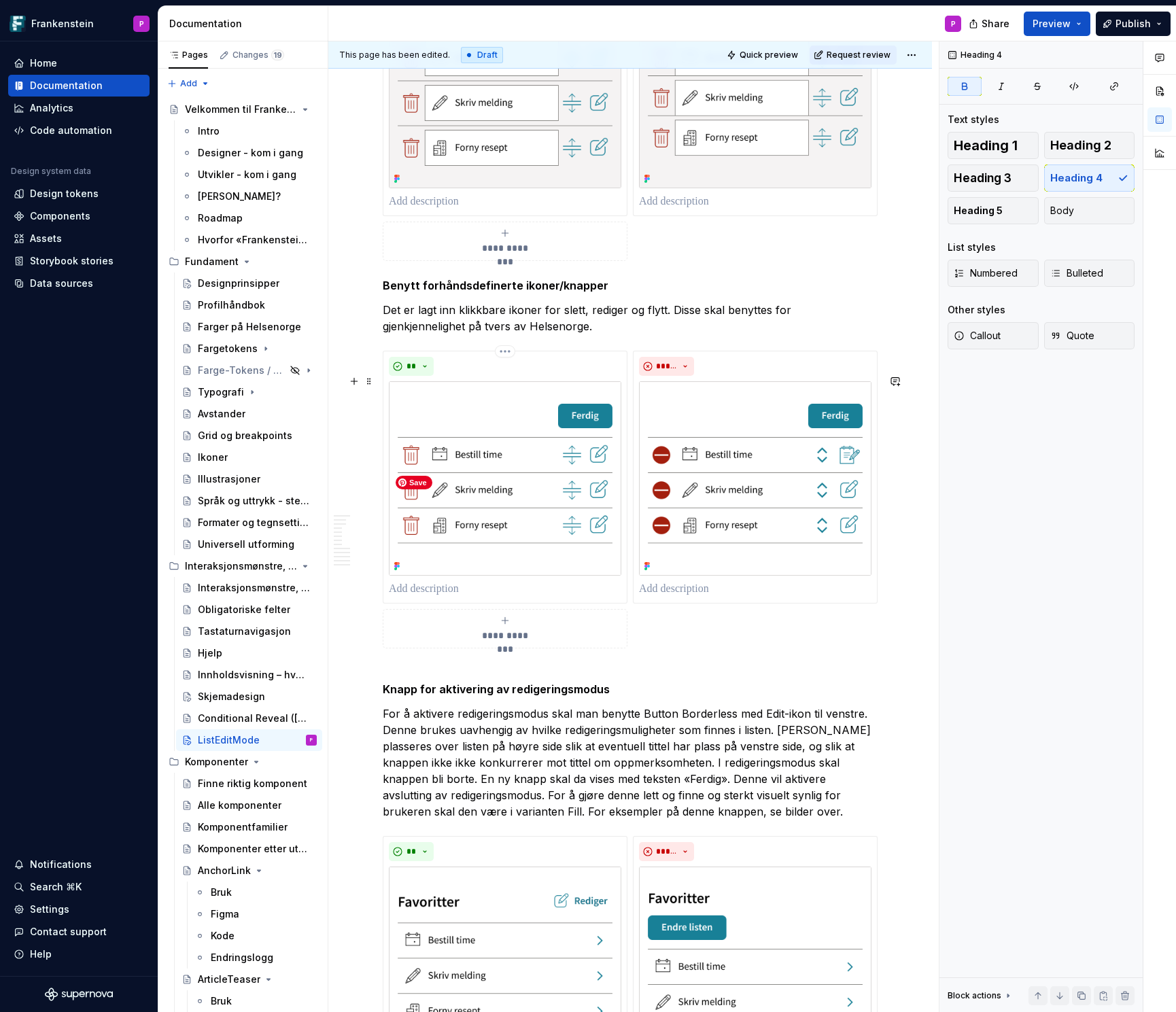
scroll to position [3937, 0]
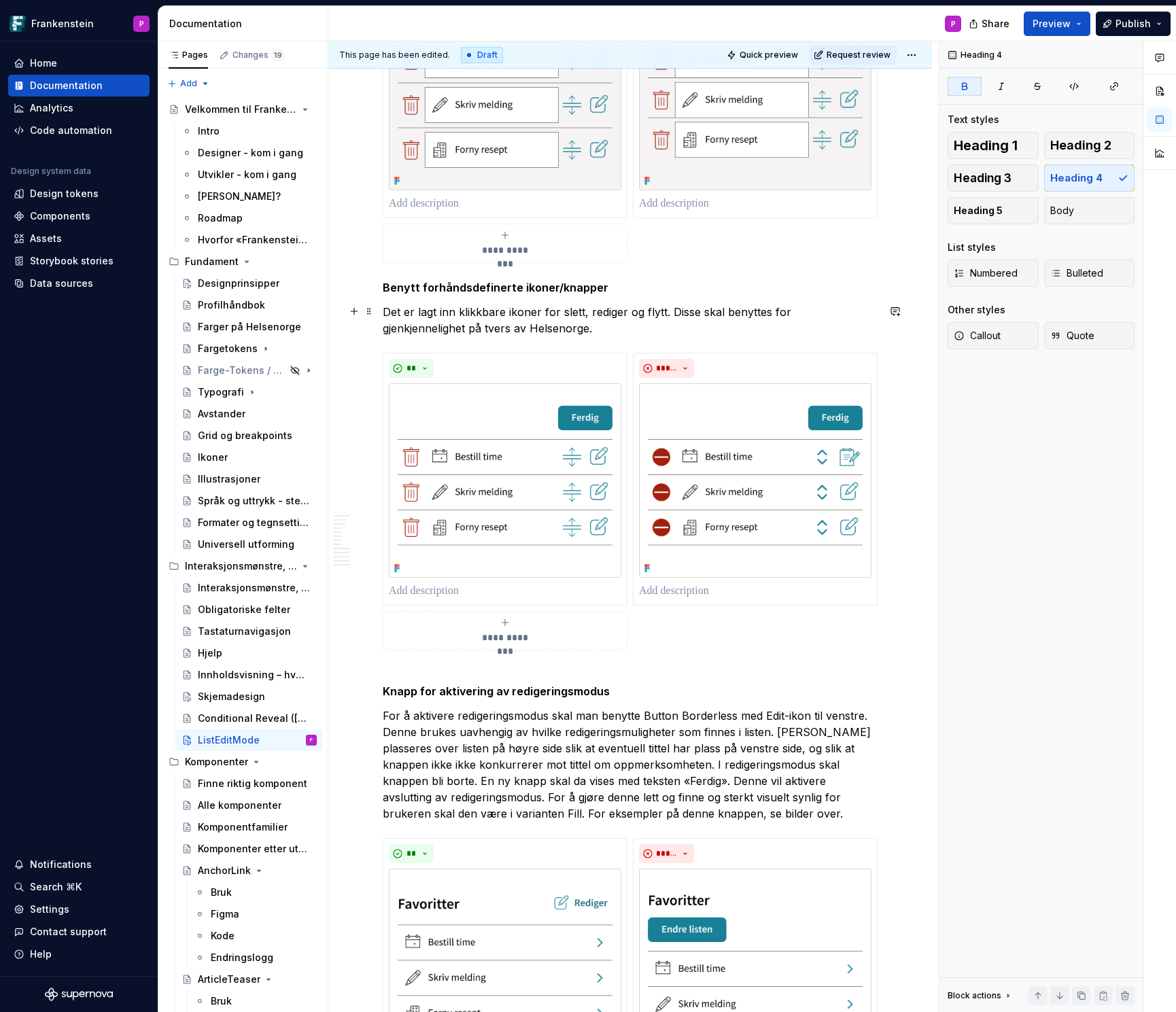
click at [383, 294] on strong "Benytt forhåndsdefinerte ikoner/knapper" at bounding box center [495, 287] width 225 height 14
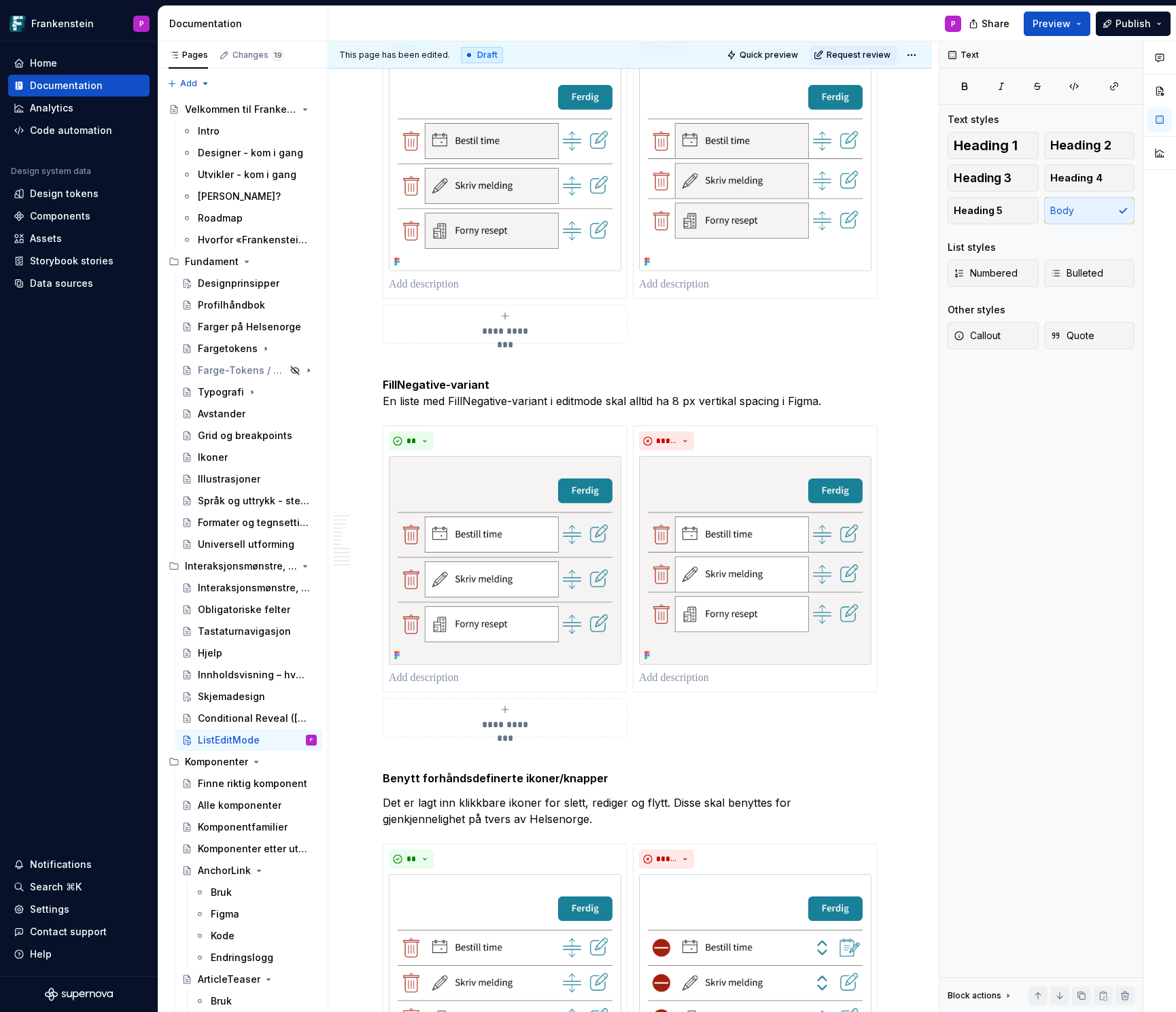
scroll to position [3469, 0]
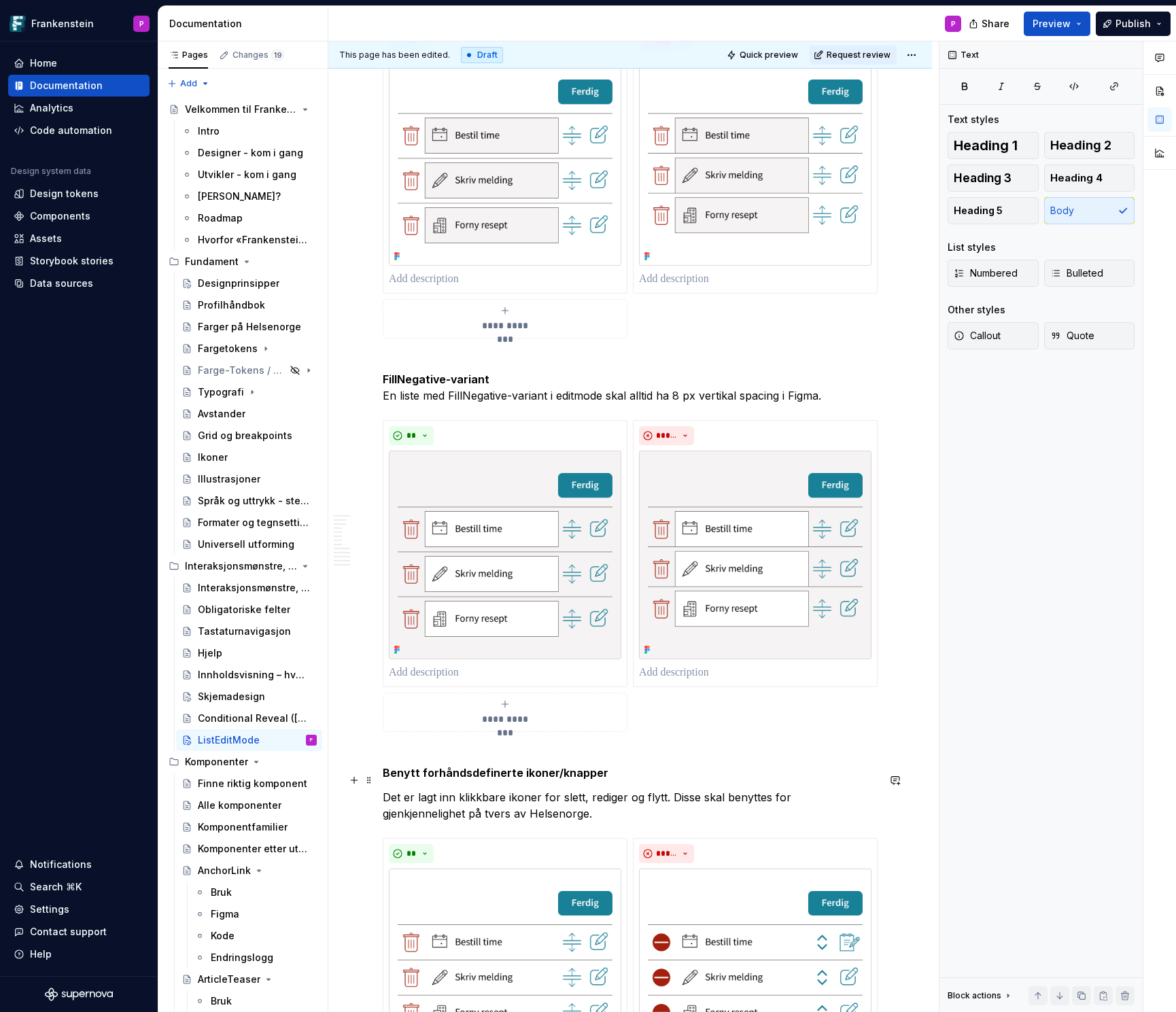
click at [470, 779] on strong "Benytt forhåndsdefinerte ikoner/knapper" at bounding box center [495, 772] width 225 height 14
click at [512, 757] on button "button" at bounding box center [511, 754] width 19 height 19
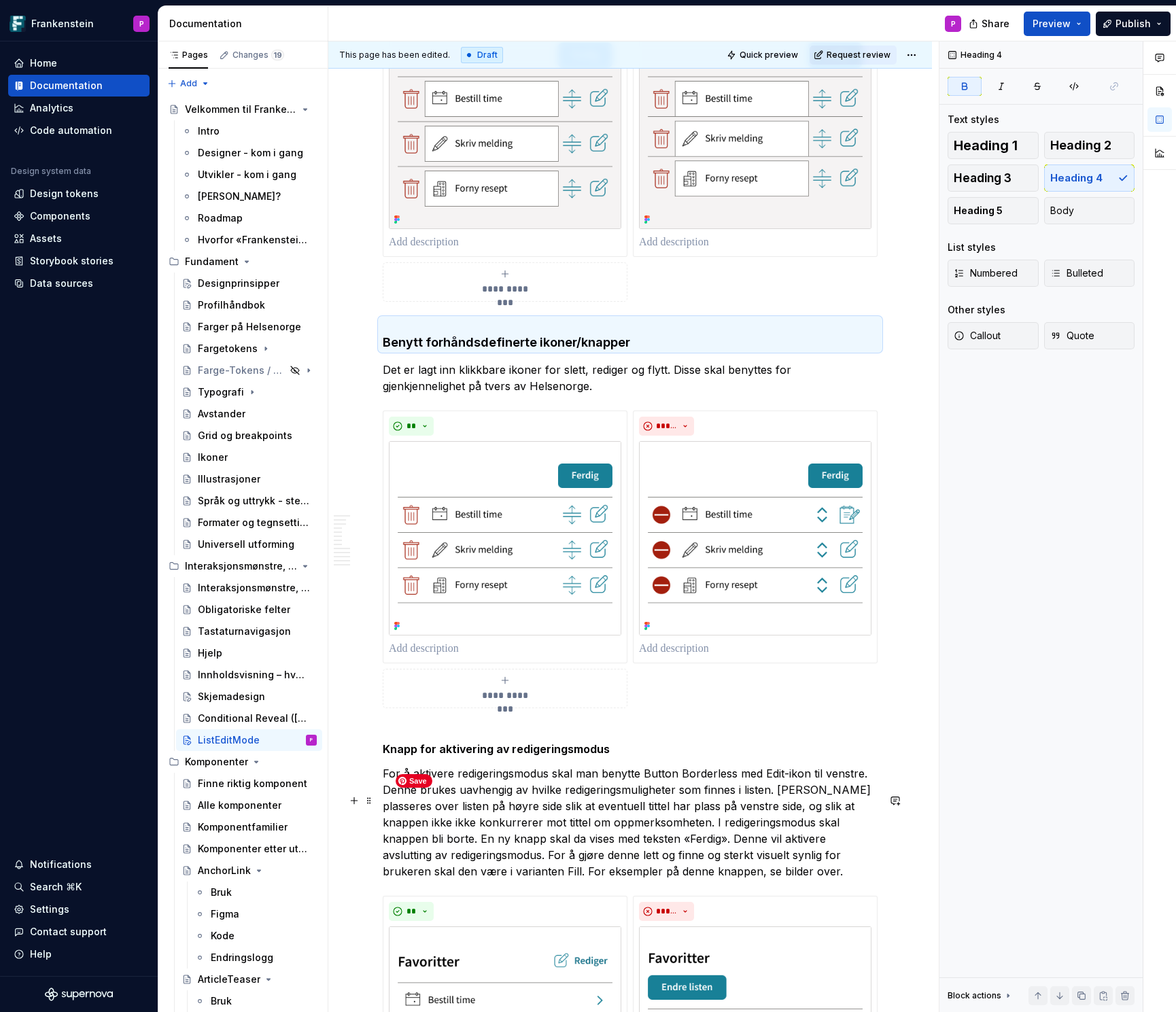
scroll to position [3925, 0]
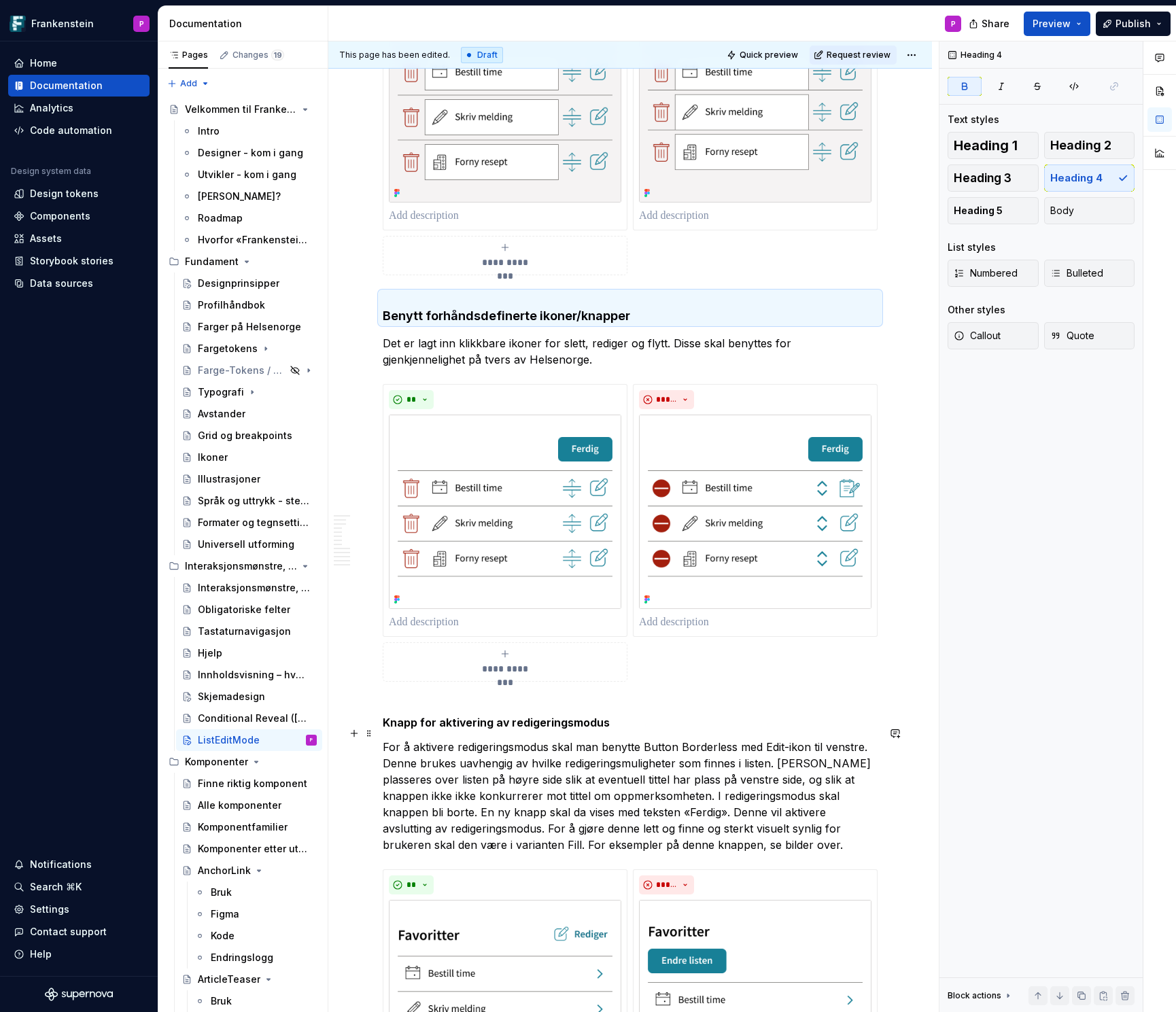
click at [503, 729] on strong "Knapp for aktivering av redigeringsmodus" at bounding box center [496, 722] width 227 height 14
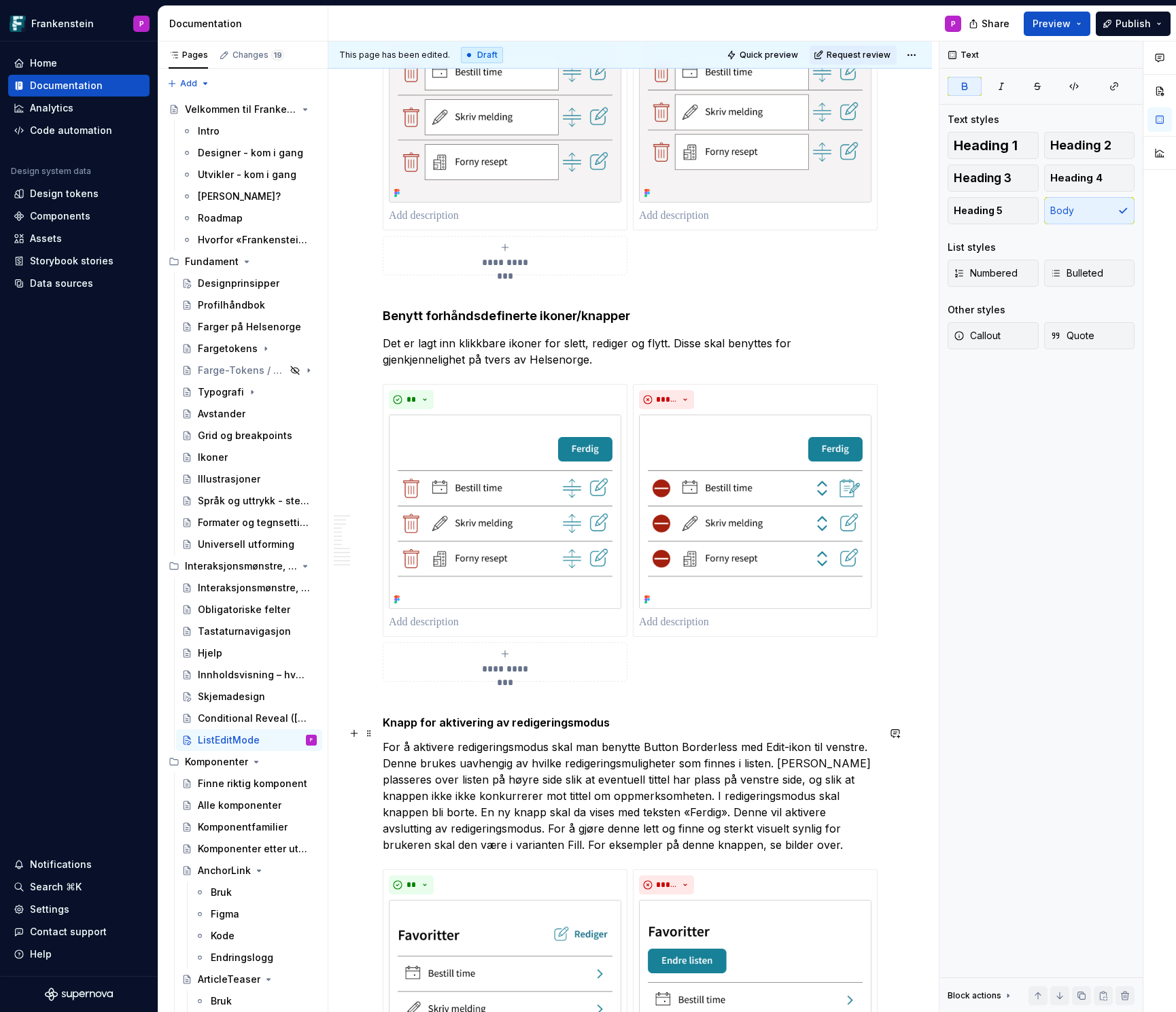
click at [503, 729] on strong "Knapp for aktivering av redigeringsmodus" at bounding box center [496, 722] width 227 height 14
click at [510, 705] on button "button" at bounding box center [511, 707] width 19 height 19
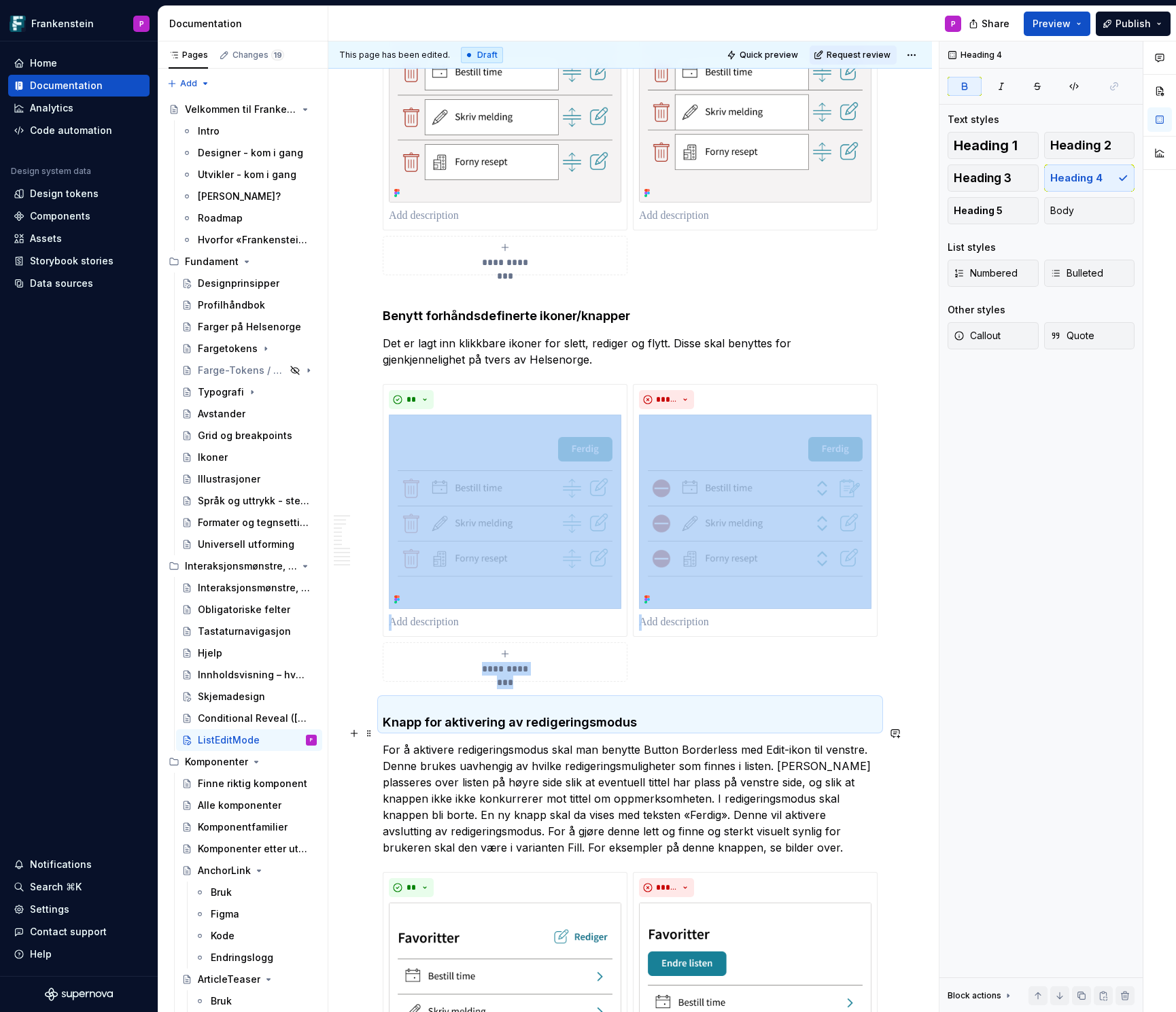
click at [515, 729] on strong "Knapp for aktivering av redigeringsmodus" at bounding box center [510, 722] width 254 height 15
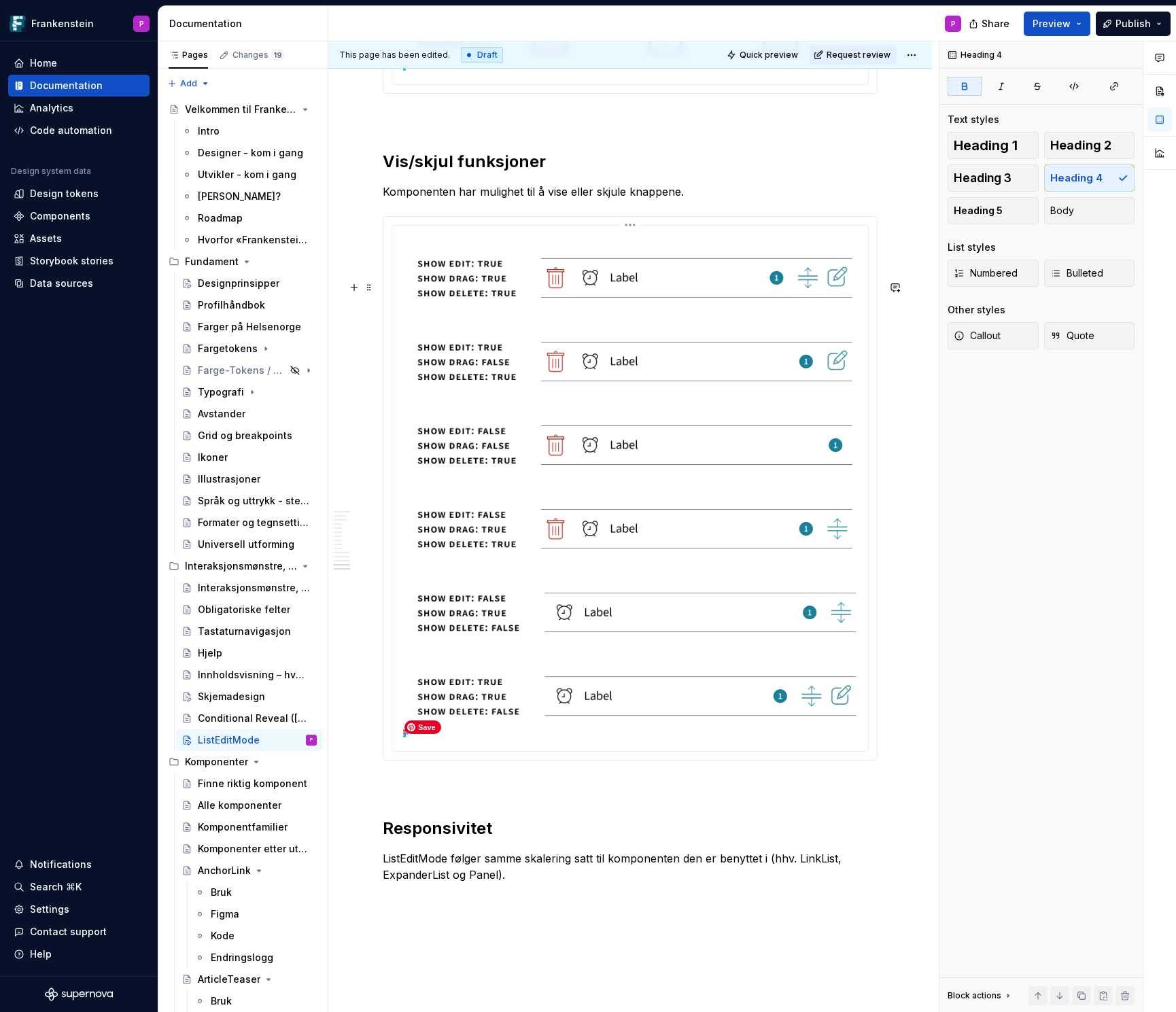
scroll to position [8529, 0]
click at [727, 638] on img at bounding box center [631, 485] width 465 height 512
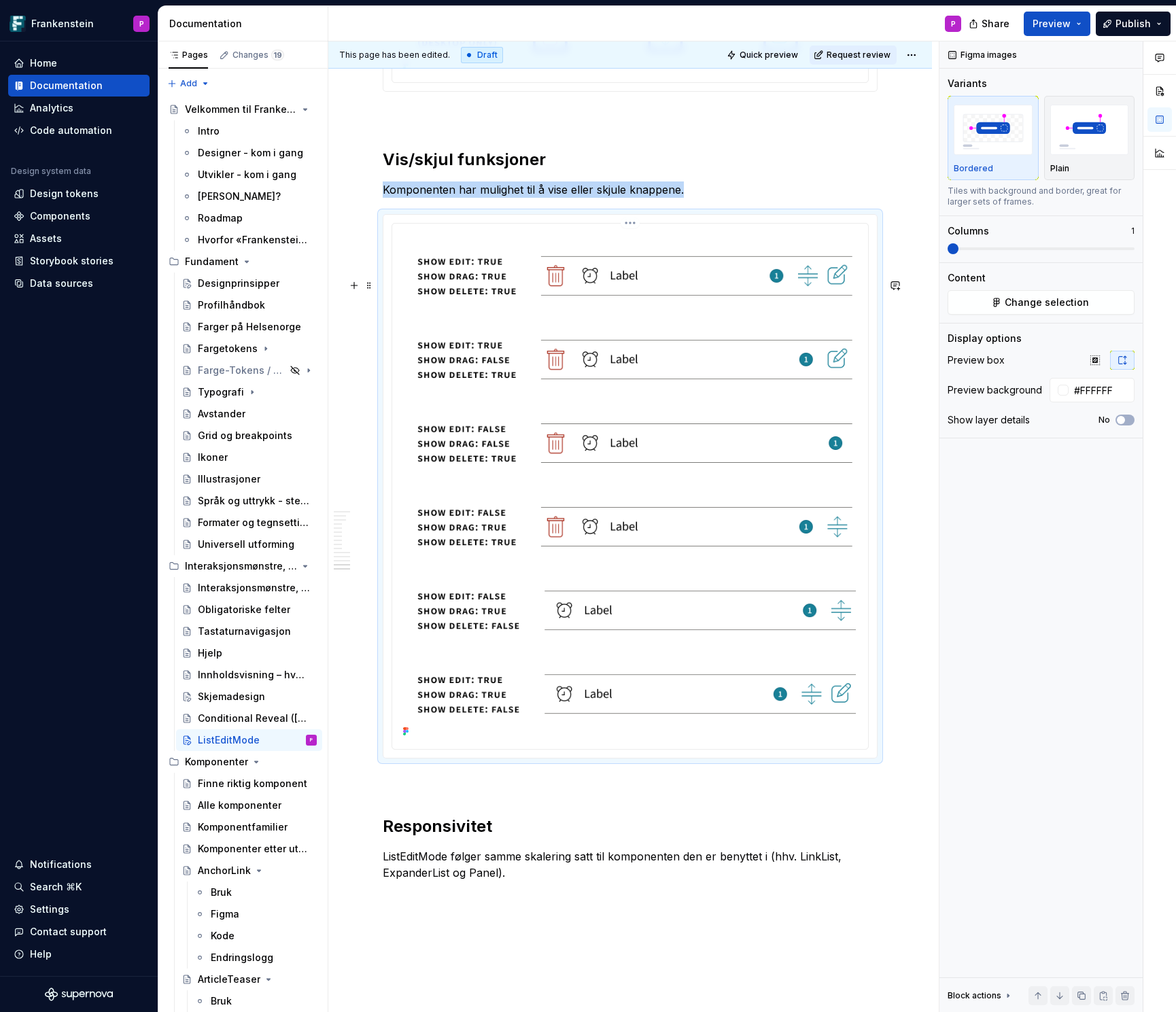
click at [630, 288] on html "Frankenstein P Home Documentation Analytics Code automation Design system data …" at bounding box center [588, 506] width 1176 height 1012
click at [644, 362] on div "Update Figma image" at bounding box center [698, 359] width 141 height 22
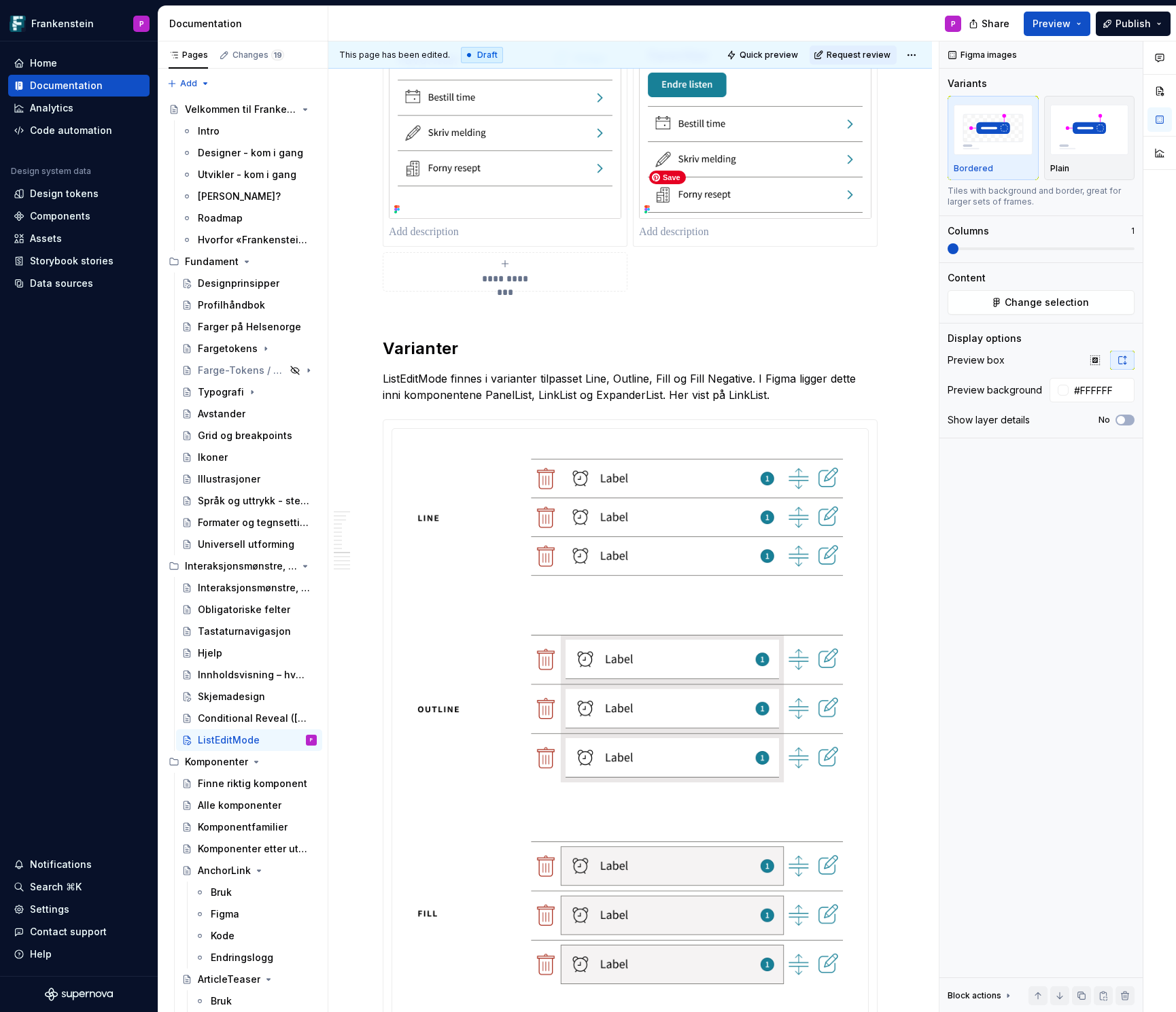
scroll to position [4610, 0]
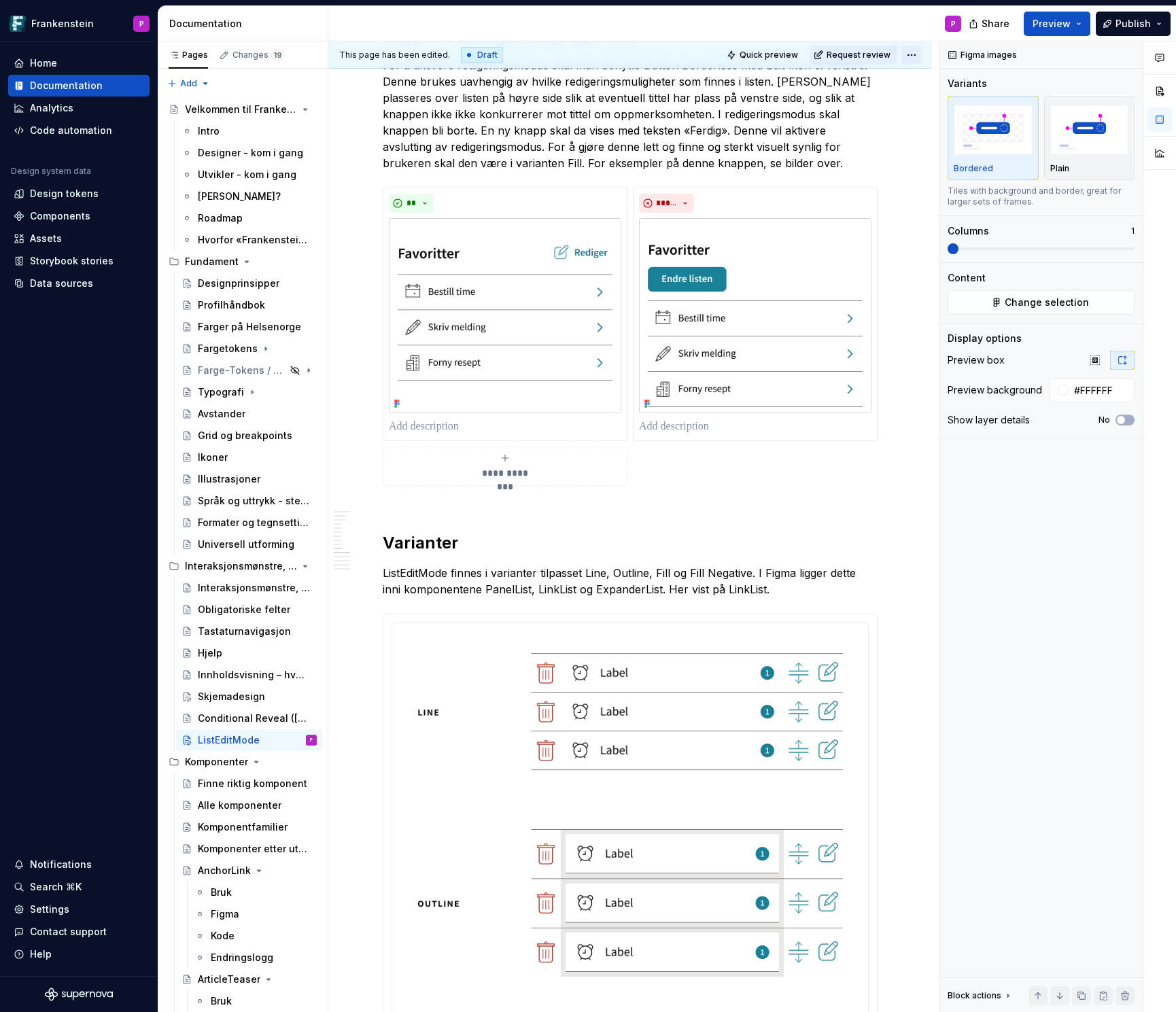
click at [923, 53] on html "Frankenstein P Home Documentation Analytics Code automation Design system data …" at bounding box center [588, 506] width 1176 height 1012
click at [1060, 149] on icon at bounding box center [1058, 149] width 7 height 7
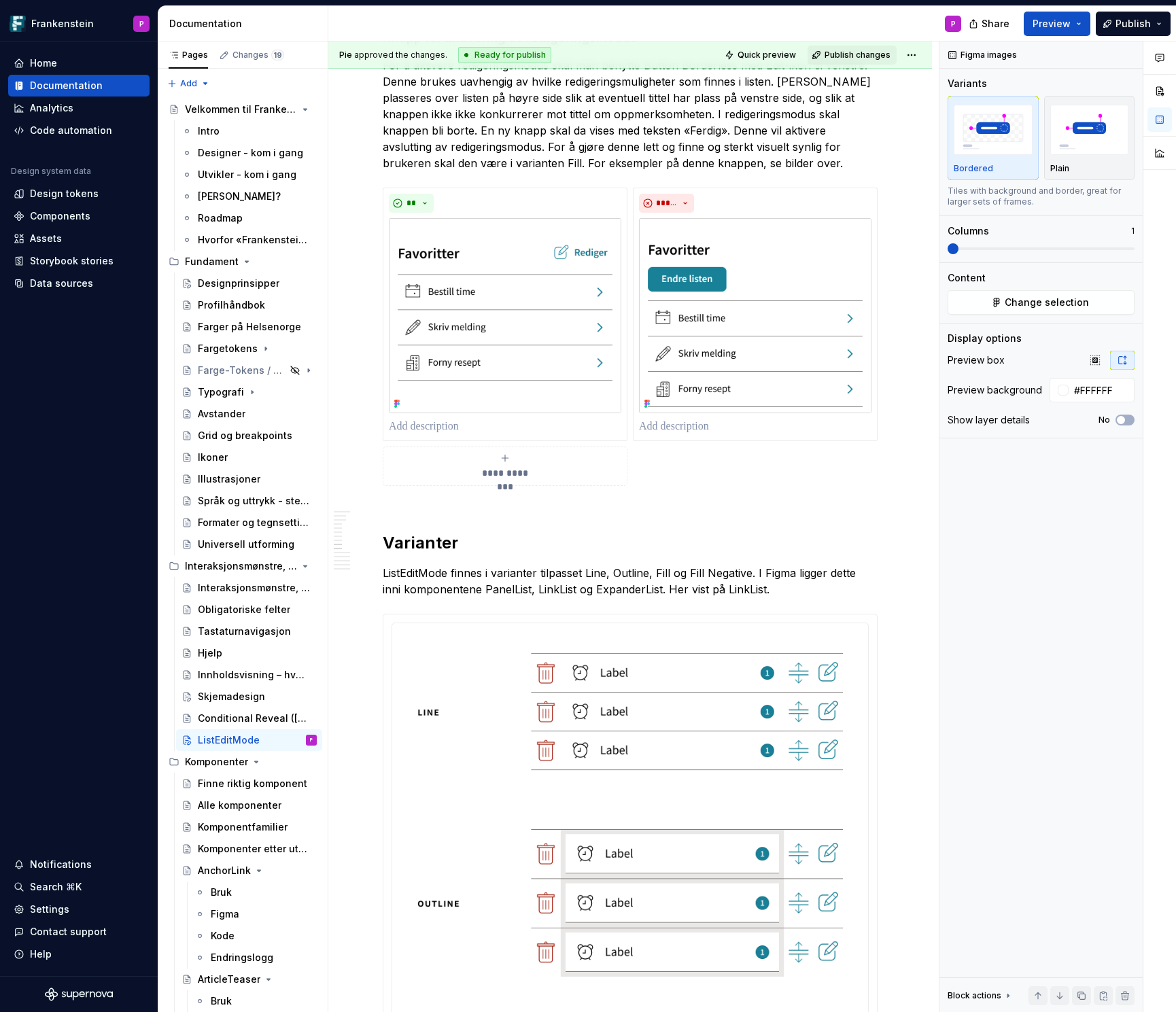
scroll to position [4137, 0]
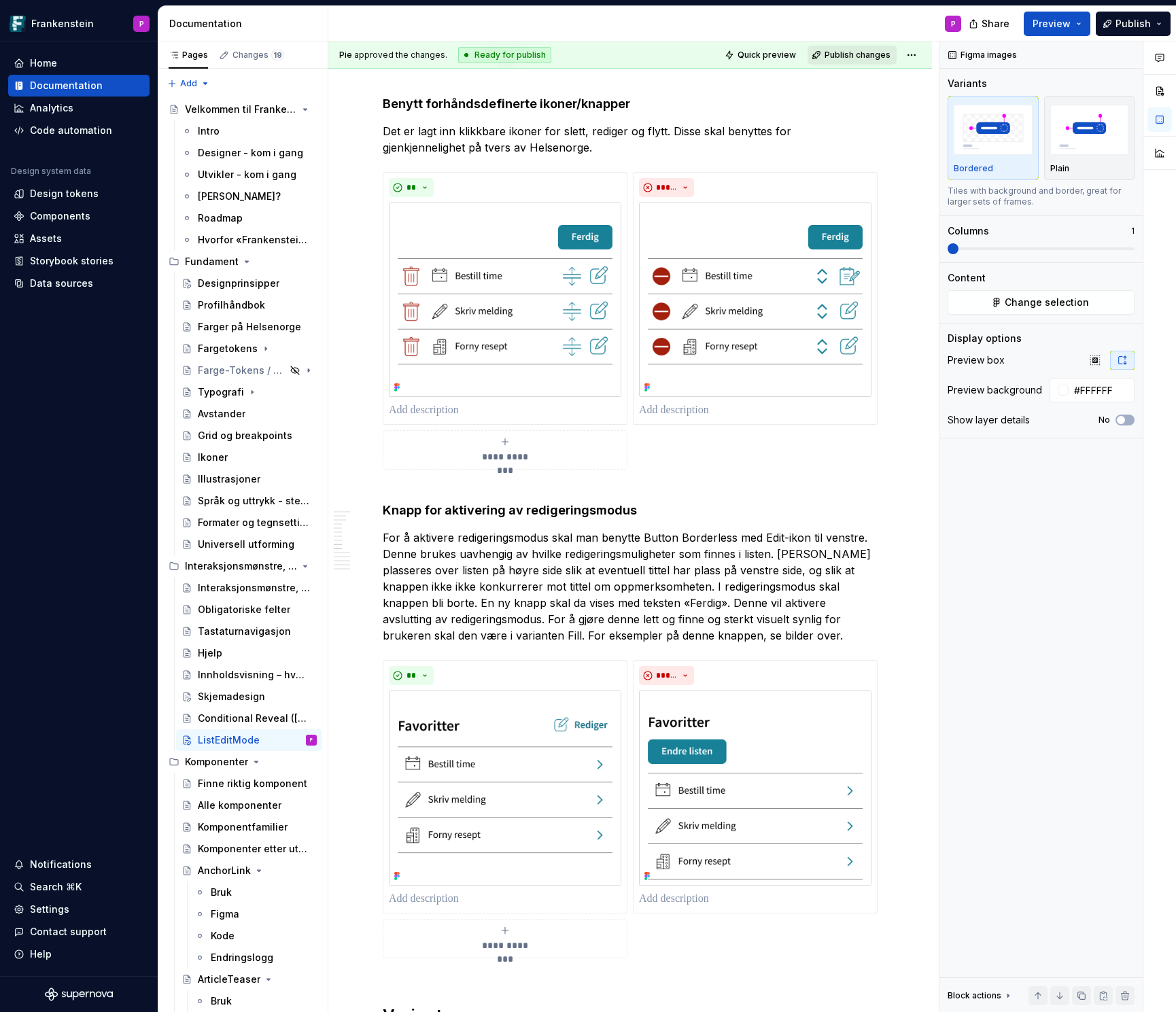
click at [843, 53] on span "Publish changes" at bounding box center [857, 54] width 66 height 11
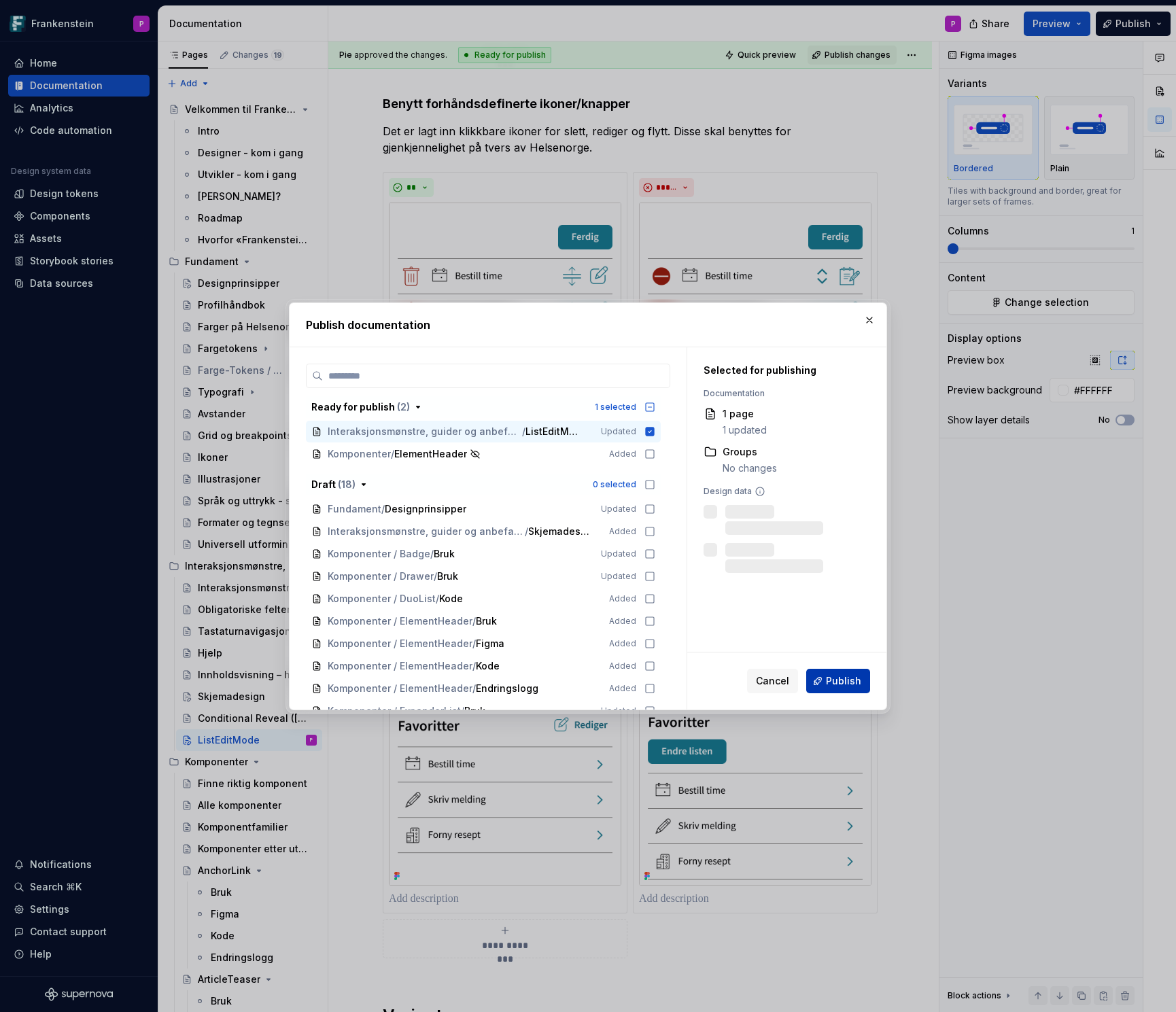
click at [821, 673] on button "Publish" at bounding box center [838, 681] width 64 height 24
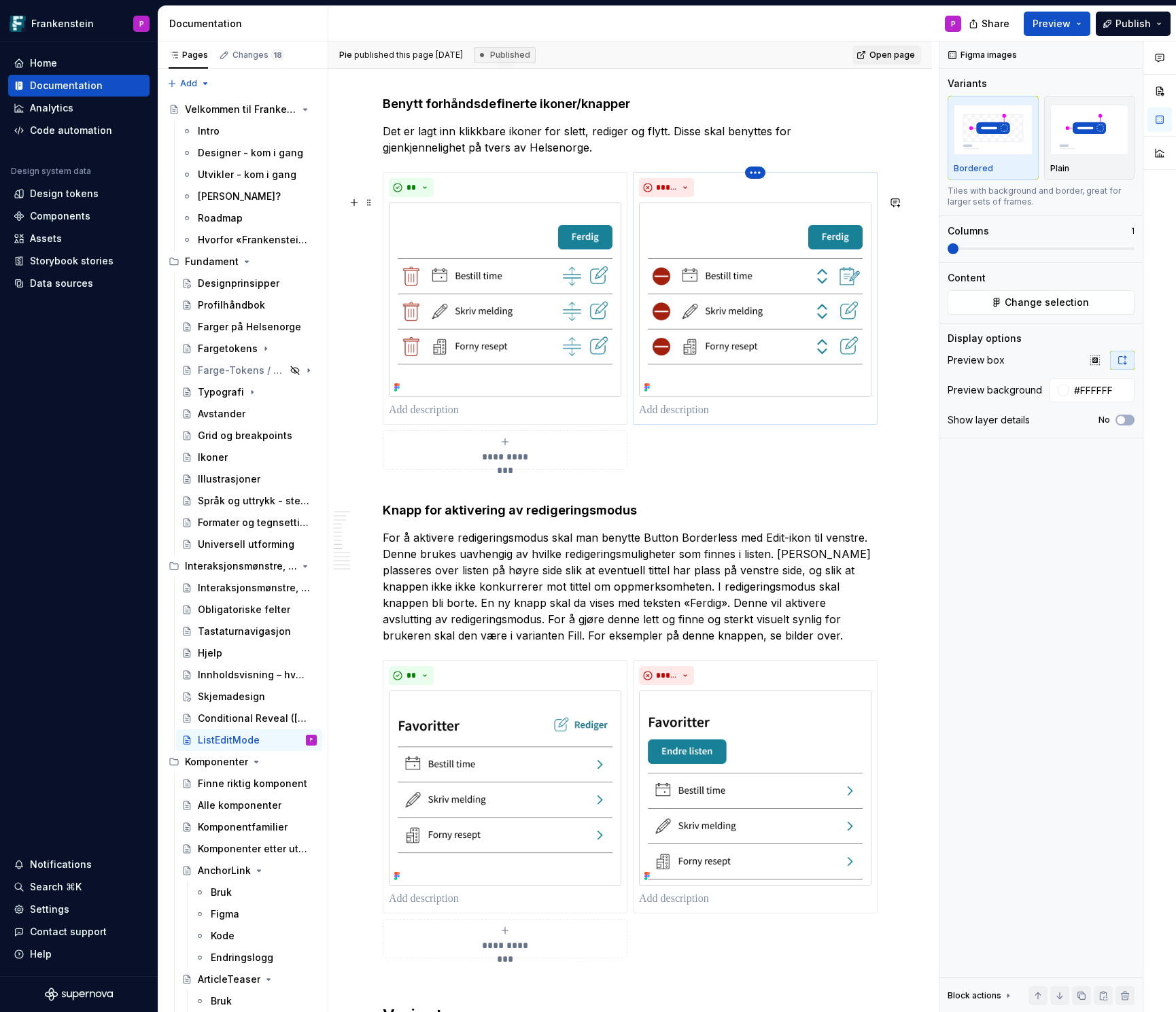
click at [754, 196] on html "Frankenstein P Home Documentation Analytics Code automation Design system data …" at bounding box center [588, 506] width 1176 height 1012
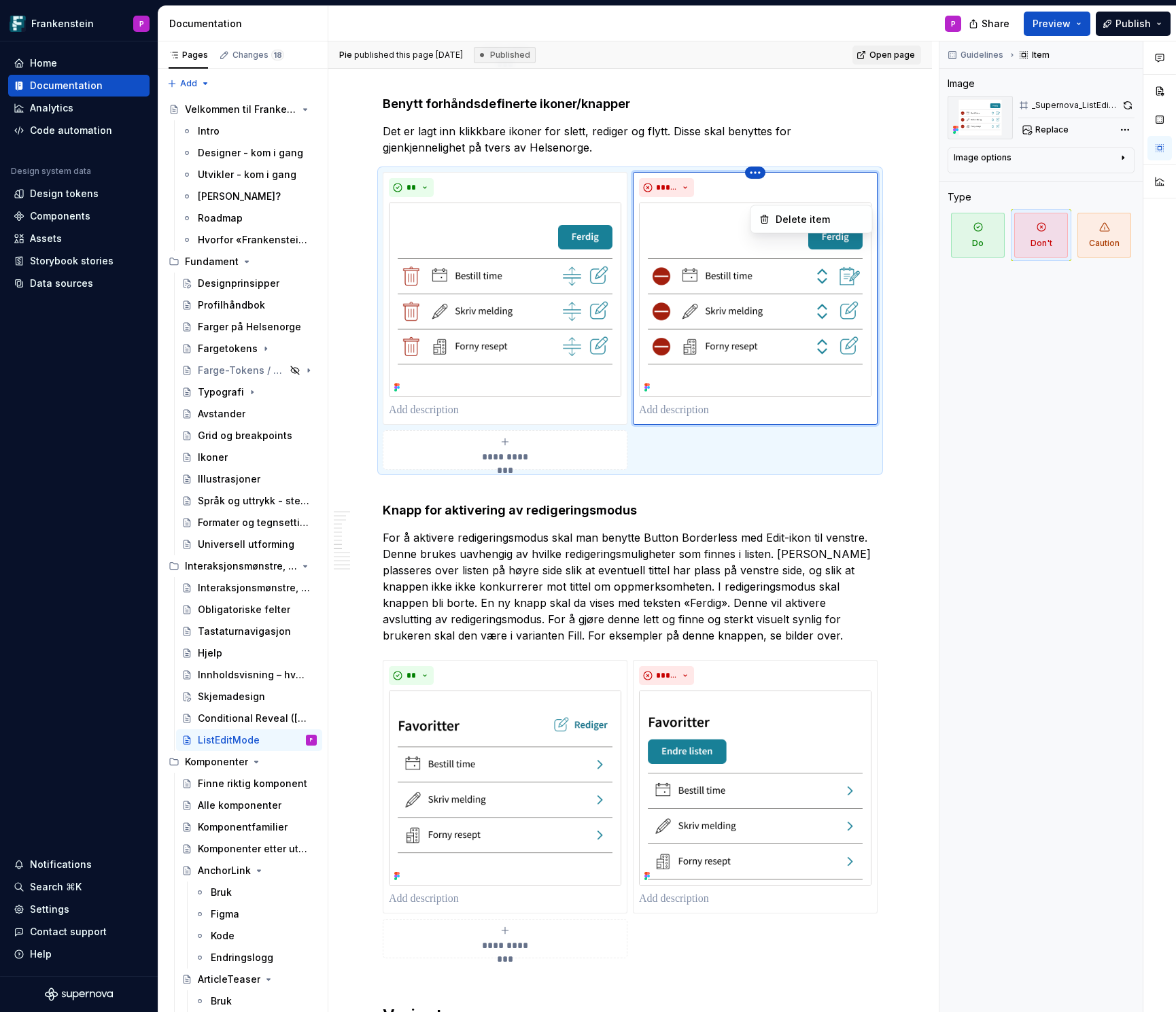
click at [1126, 103] on div "Comments Open comments No comments yet Select ‘Comment’ from the block context …" at bounding box center [1058, 527] width 237 height 971
click at [1126, 103] on button "button" at bounding box center [1127, 105] width 14 height 19
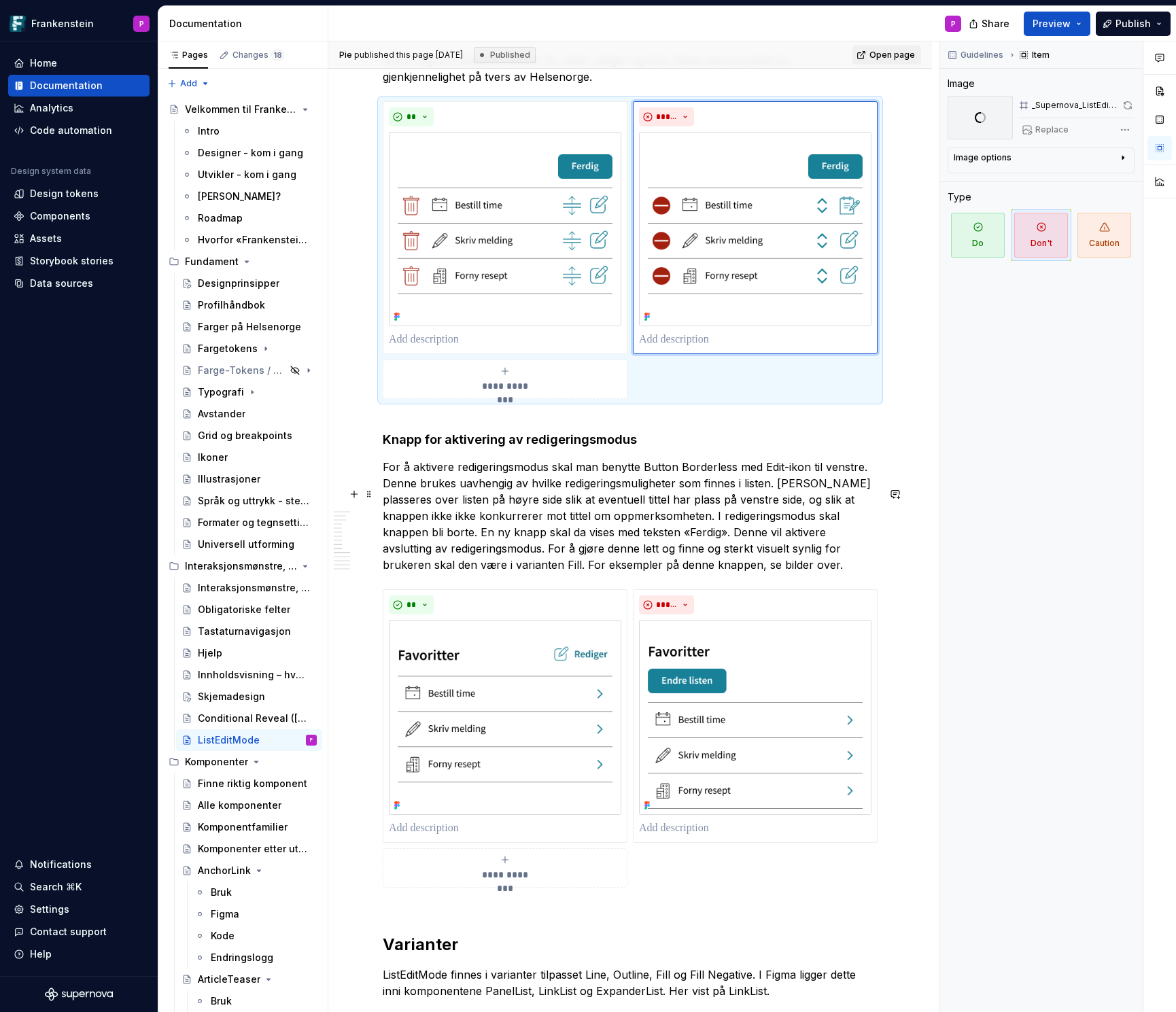
scroll to position [4209, 0]
click at [512, 515] on p "For å aktivere redigeringsmodus skal man benytte Button Borderless med Edit-iko…" at bounding box center [630, 514] width 495 height 114
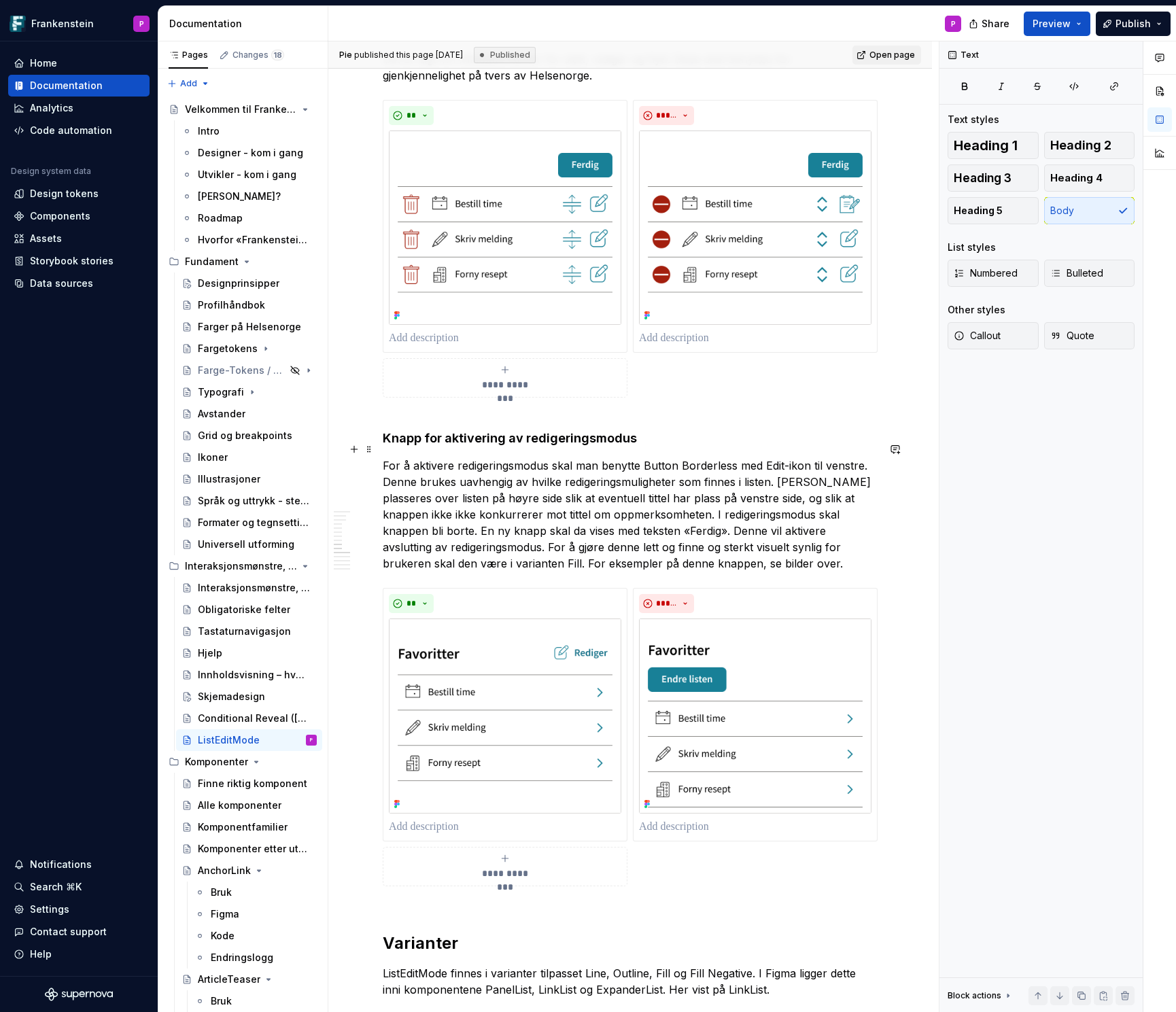
click at [384, 445] on strong "Knapp for aktivering av redigeringsmodus" at bounding box center [510, 438] width 254 height 15
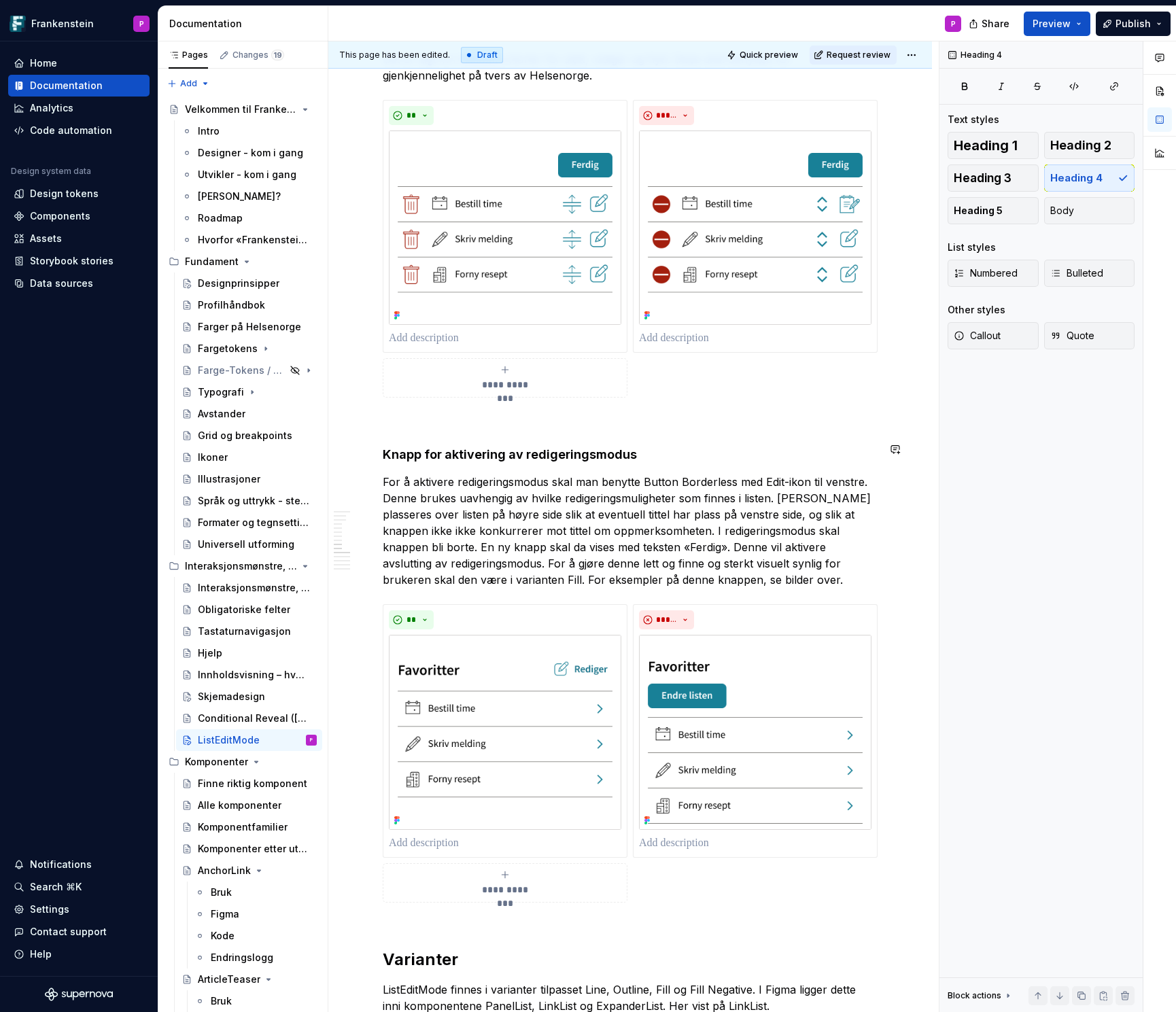
type textarea "*"
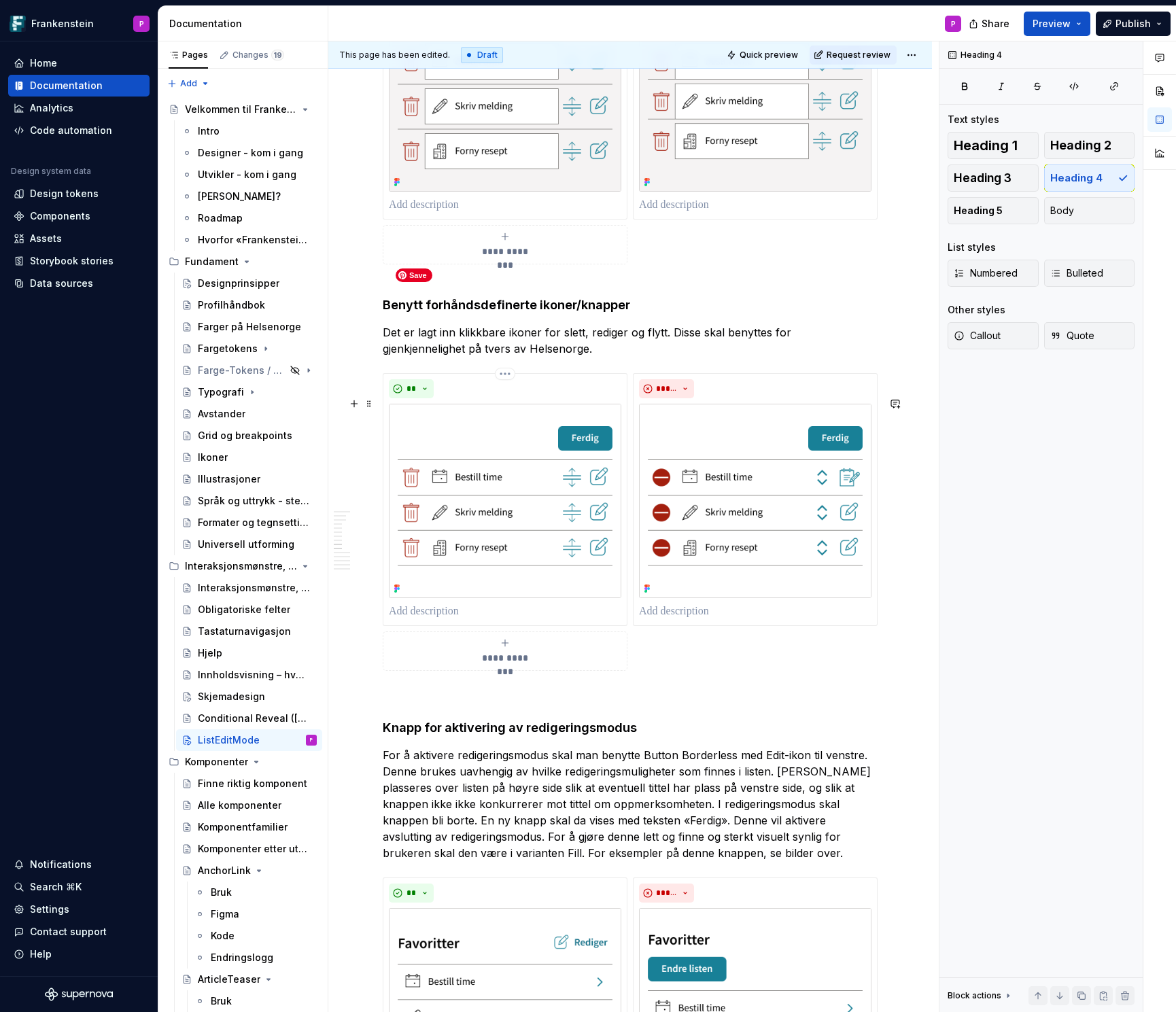
scroll to position [3932, 0]
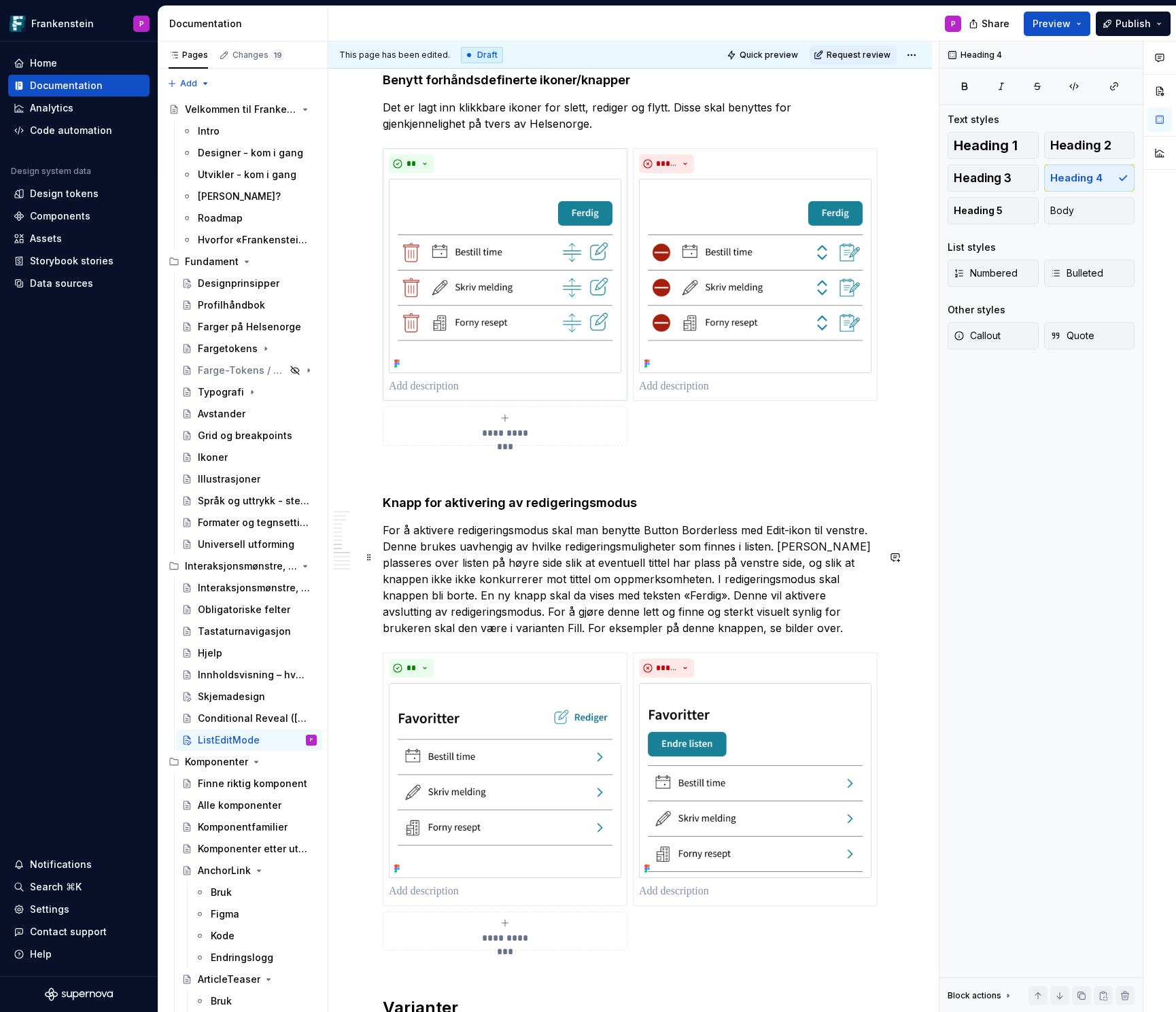
scroll to position [4188, 0]
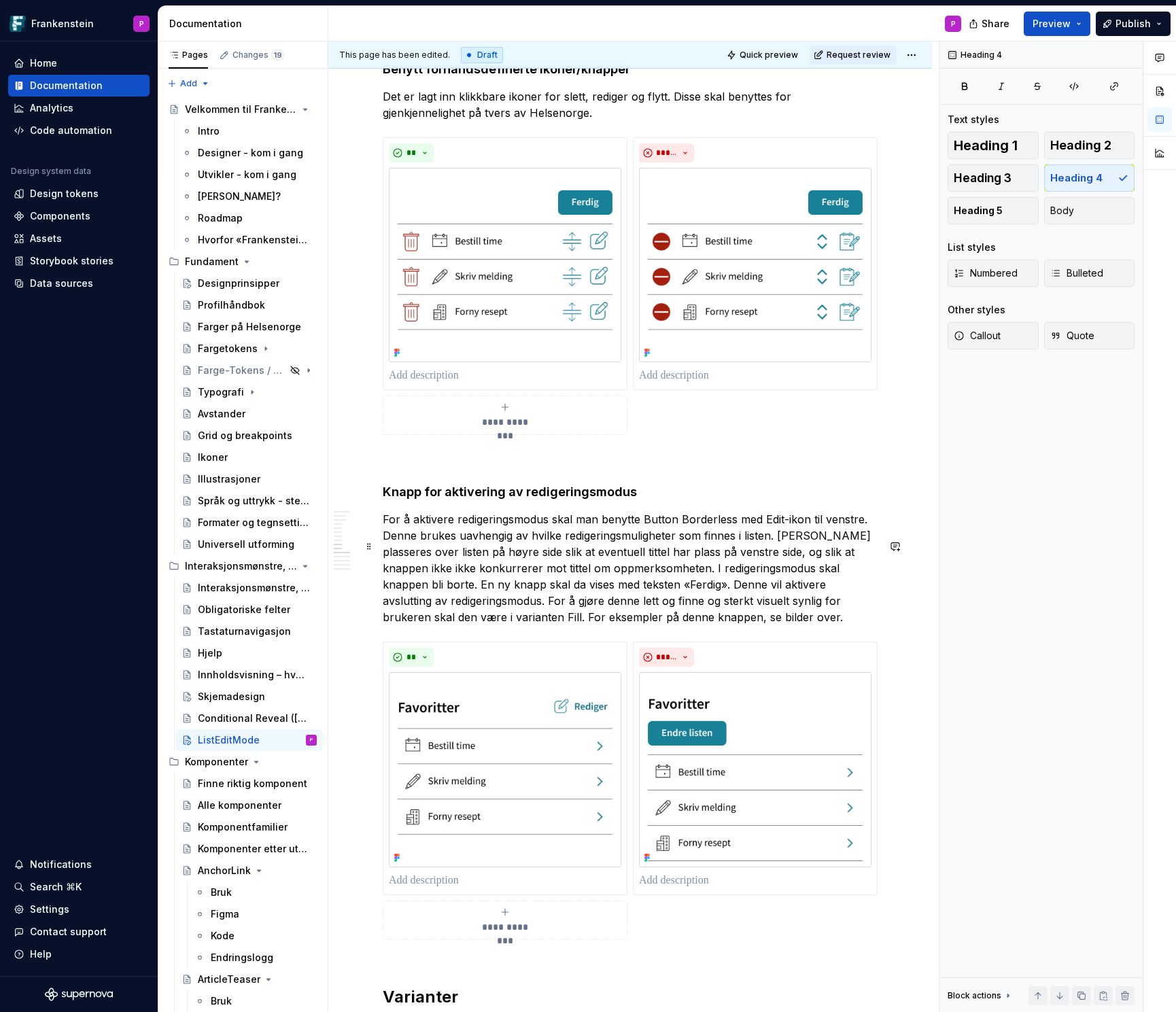
click at [865, 595] on p "For å aktivere redigeringsmodus skal man benytte Button Borderless med Edit-iko…" at bounding box center [630, 568] width 495 height 114
click at [606, 626] on p "For å aktivere redigeringsmodus skal man benytte Button Borderless med Edit-iko…" at bounding box center [630, 568] width 495 height 114
click at [491, 610] on p "For å aktivere redigeringsmodus skal man benytte Button Borderless med Edit-iko…" at bounding box center [630, 568] width 495 height 114
click at [655, 613] on p "For å aktivere redigeringsmodus skal man benytte Button Borderless med Edit-iko…" at bounding box center [630, 568] width 495 height 114
click at [921, 57] on html "Frankenstein P Home Documentation Analytics Code automation Design system data …" at bounding box center [588, 506] width 1176 height 1012
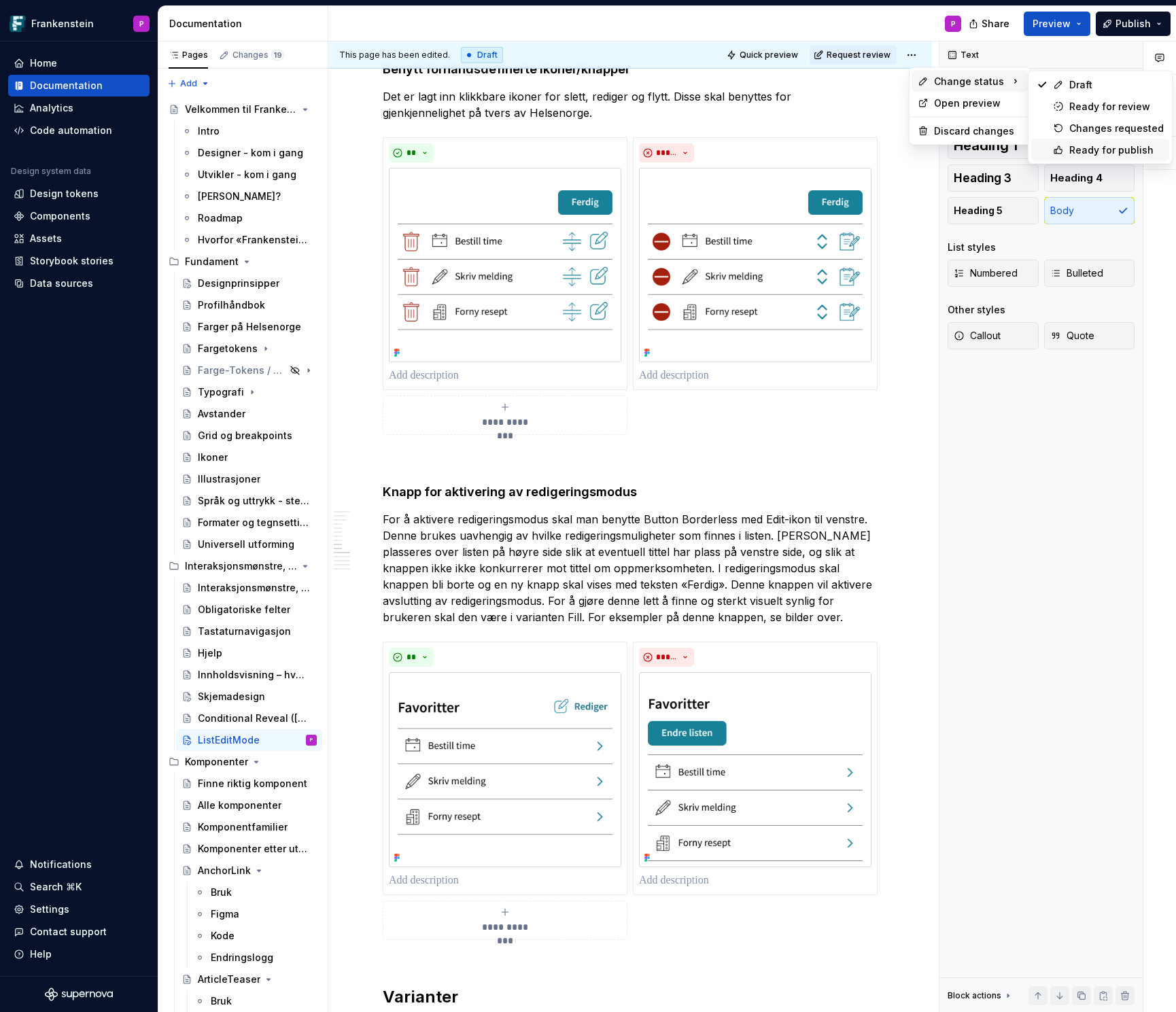
click at [1061, 151] on icon at bounding box center [1058, 149] width 7 height 7
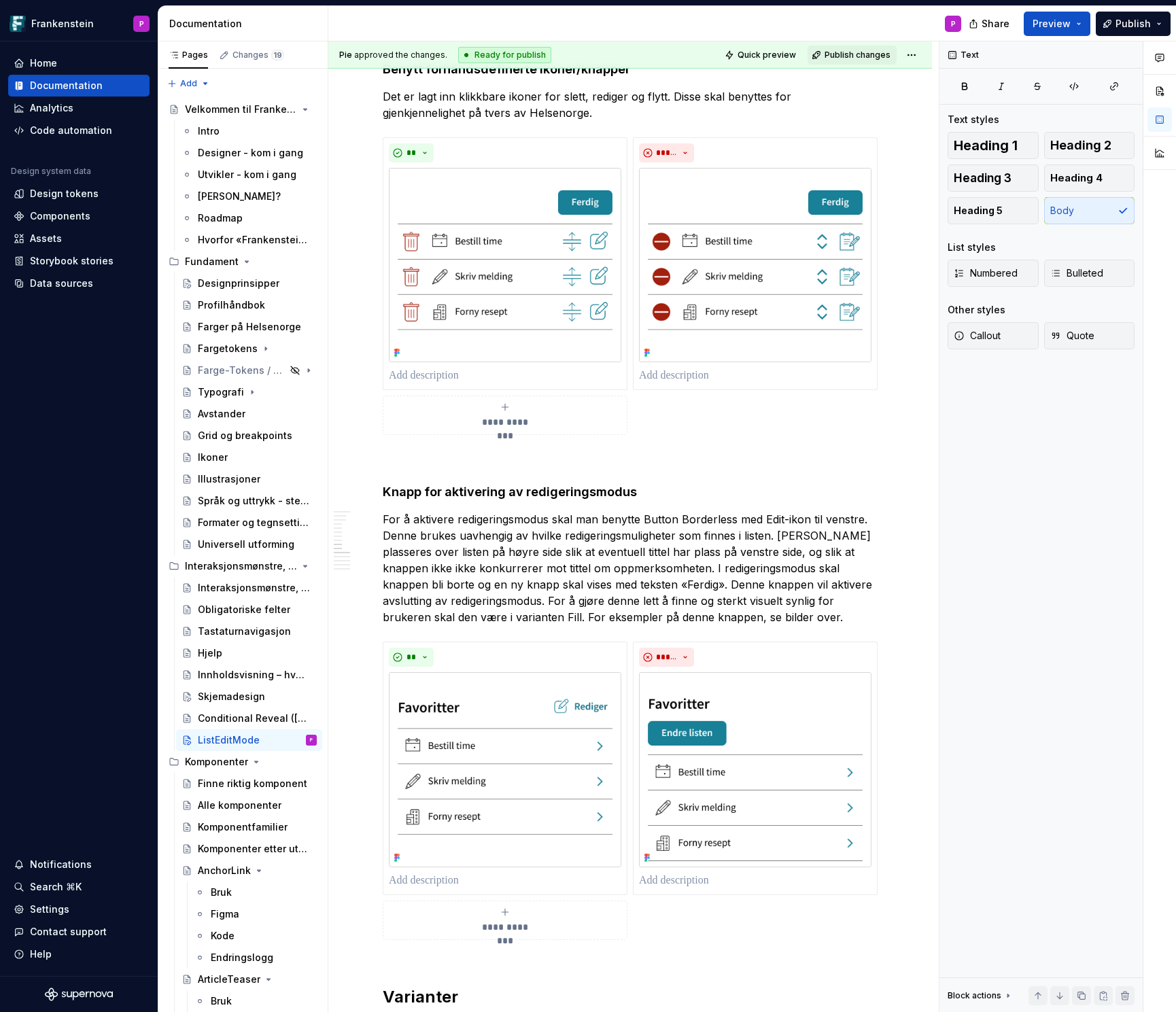
scroll to position [3716, 0]
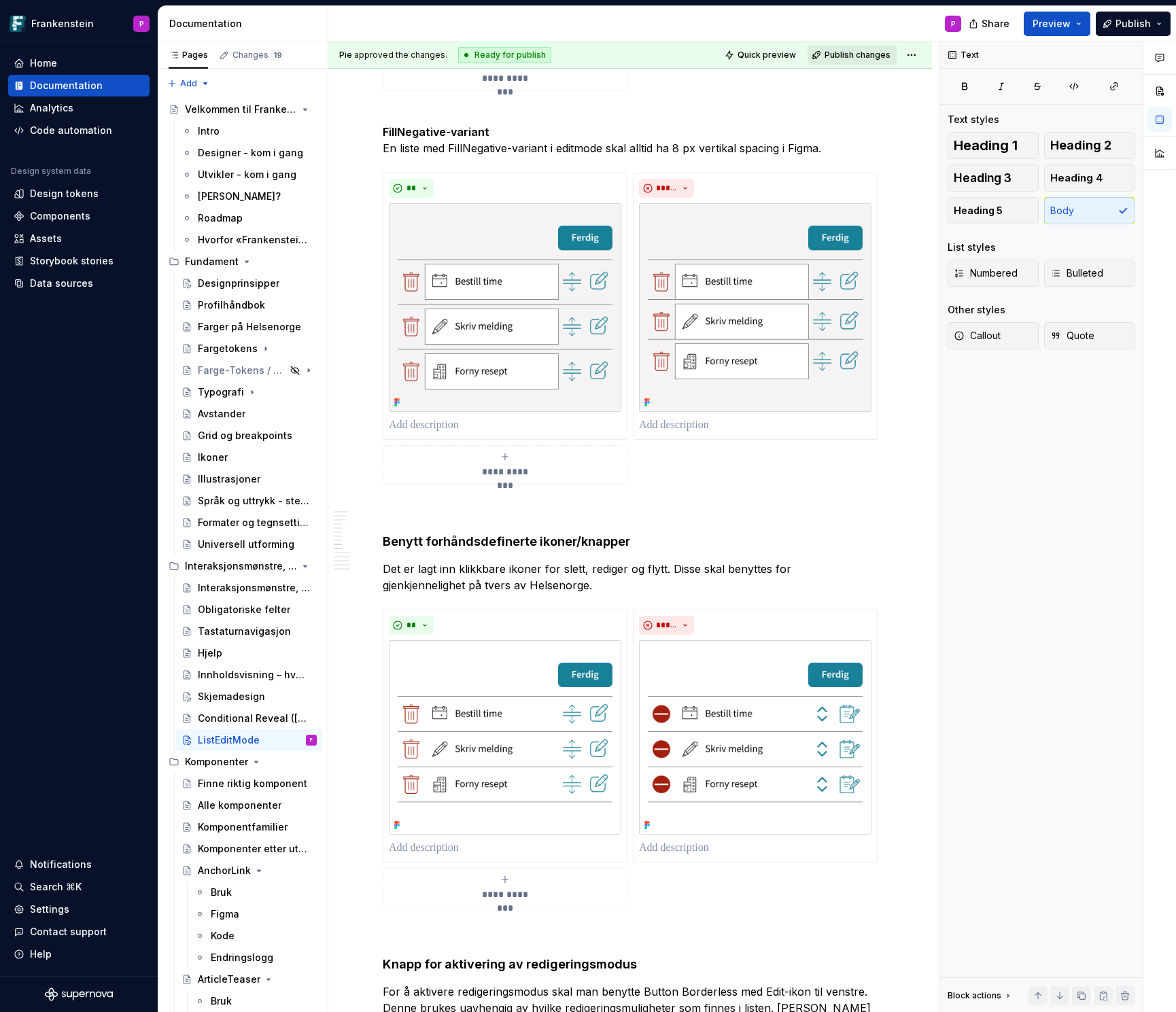
click at [870, 53] on span "Publish changes" at bounding box center [857, 54] width 66 height 11
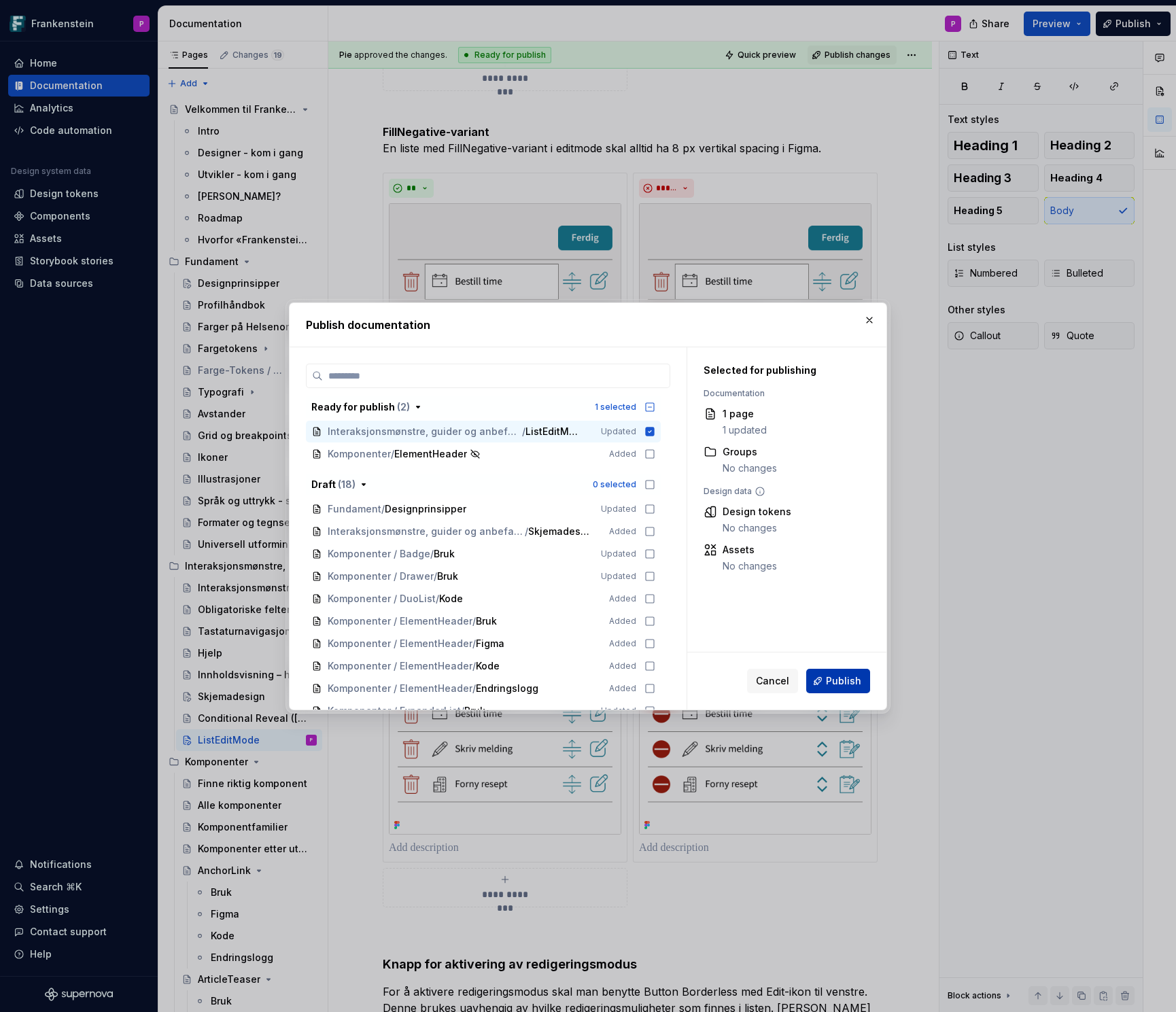
click at [836, 682] on span "Publish" at bounding box center [844, 681] width 36 height 14
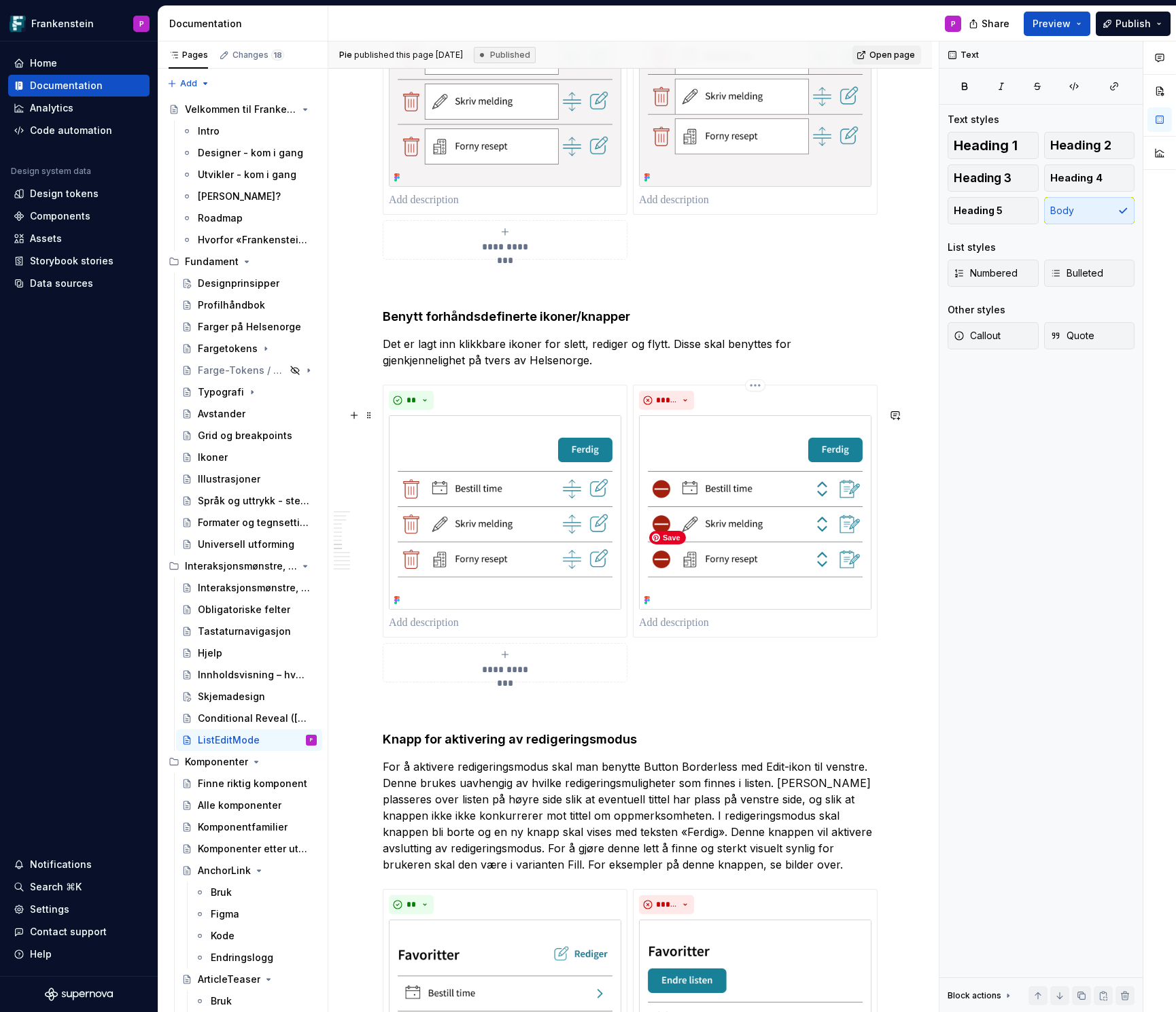
scroll to position [3941, 0]
type textarea "*"
